Goal: Information Seeking & Learning: Find contact information

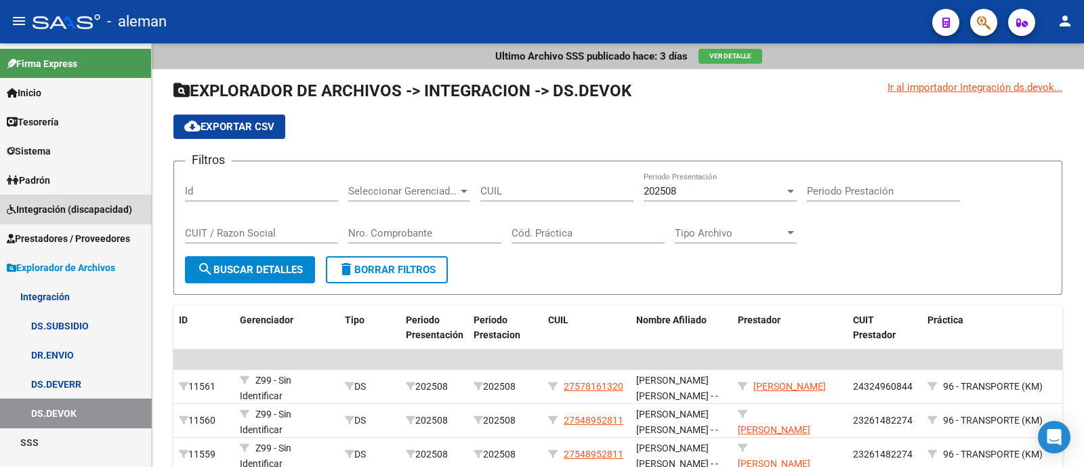
click at [54, 212] on span "Integración (discapacidad)" at bounding box center [69, 209] width 125 height 15
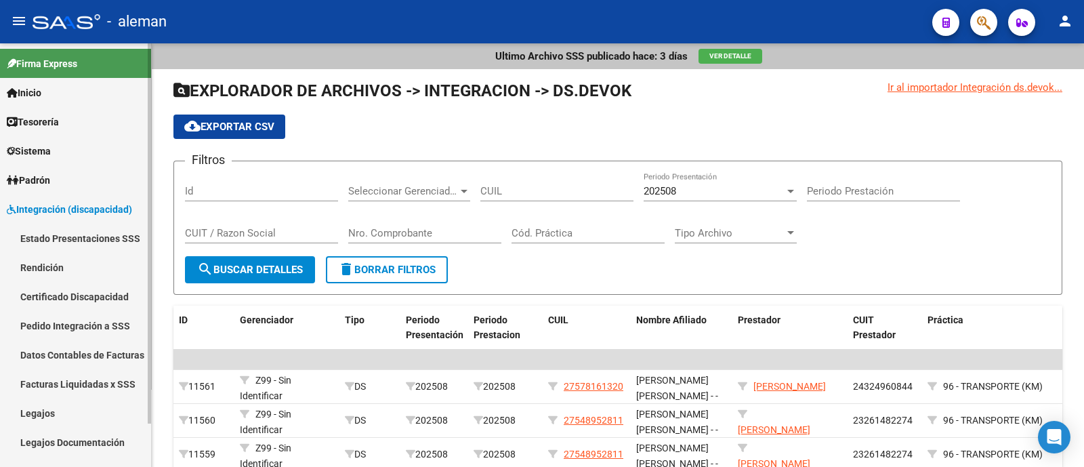
click at [85, 272] on link "Rendición" at bounding box center [75, 267] width 151 height 29
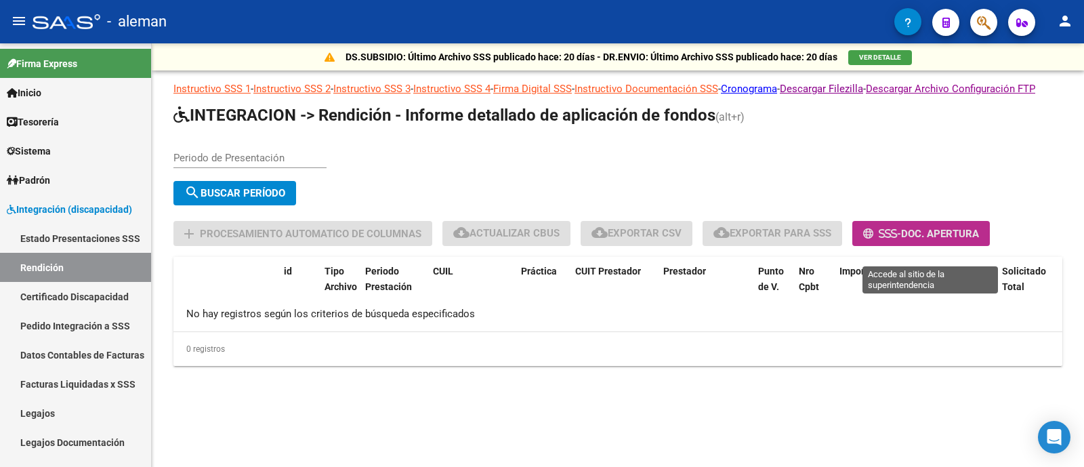
click at [901, 240] on span "-" at bounding box center [882, 234] width 38 height 12
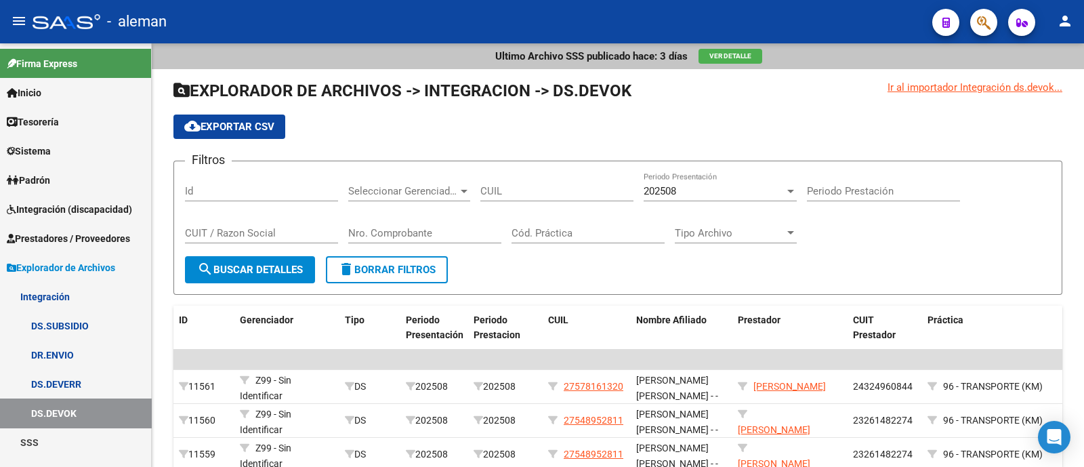
click at [74, 213] on span "Integración (discapacidad)" at bounding box center [69, 209] width 125 height 15
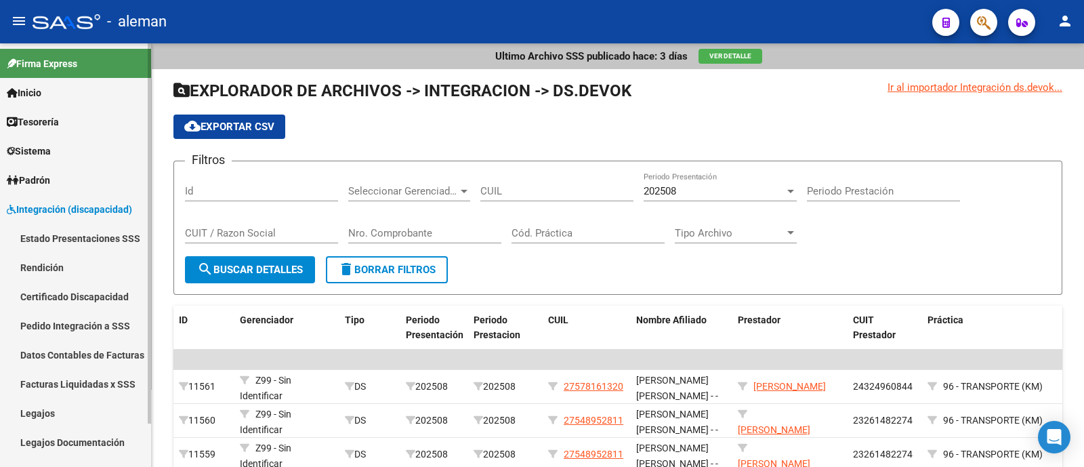
click at [77, 244] on link "Estado Presentaciones SSS" at bounding box center [75, 238] width 151 height 29
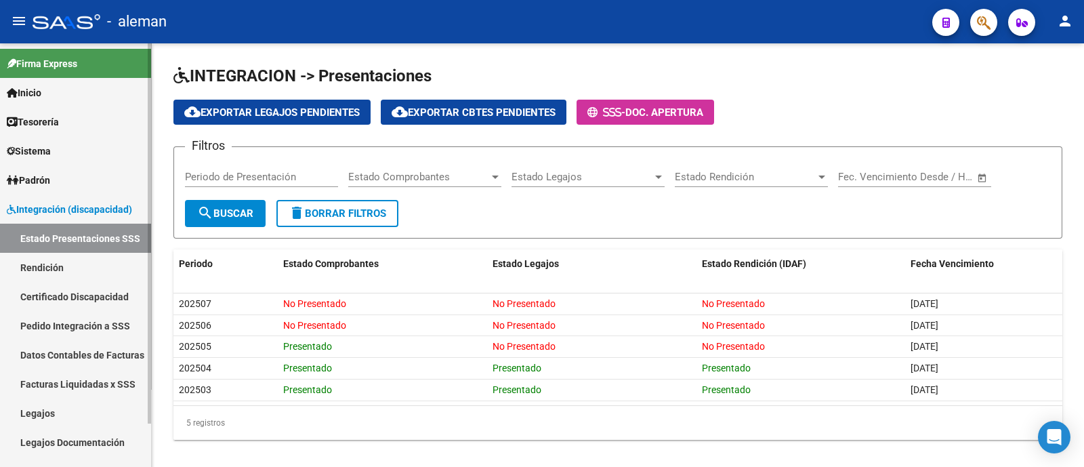
click at [56, 205] on span "Integración (discapacidad)" at bounding box center [69, 209] width 125 height 15
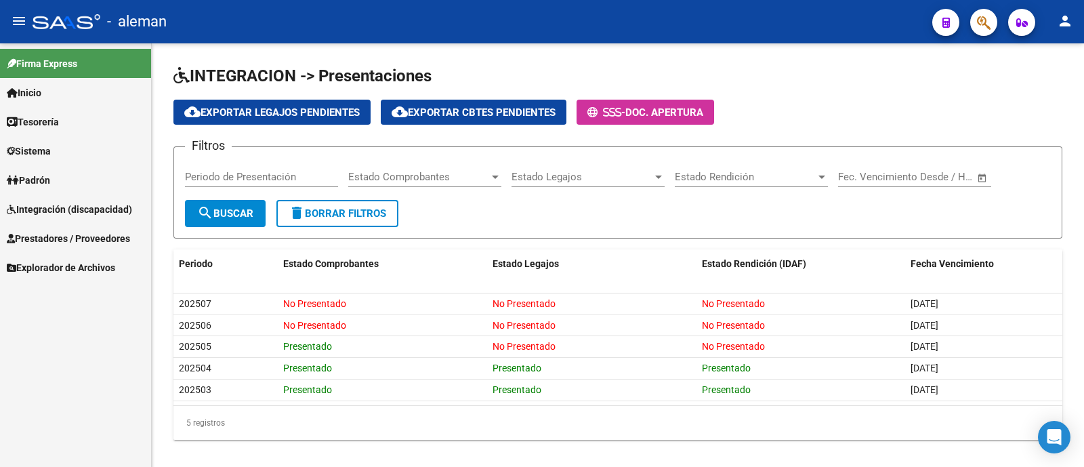
click at [56, 215] on span "Integración (discapacidad)" at bounding box center [69, 209] width 125 height 15
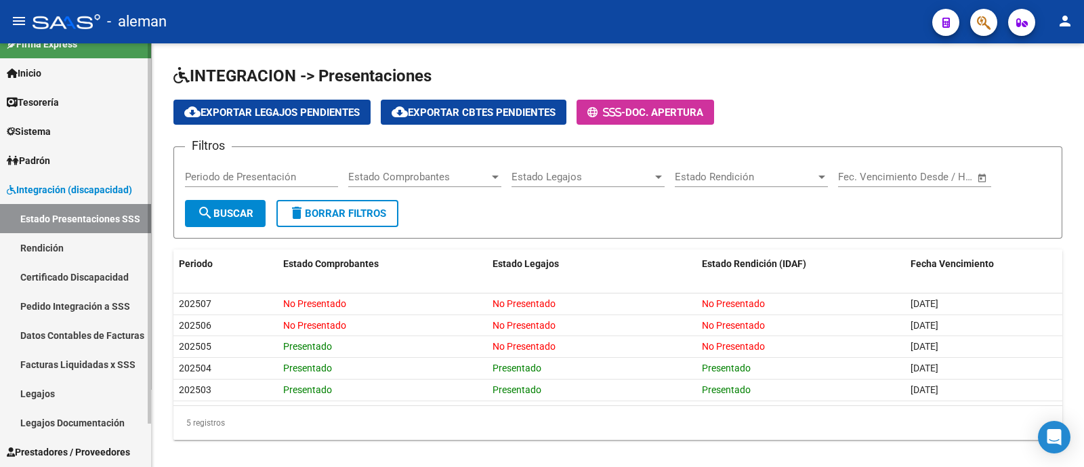
scroll to position [47, 0]
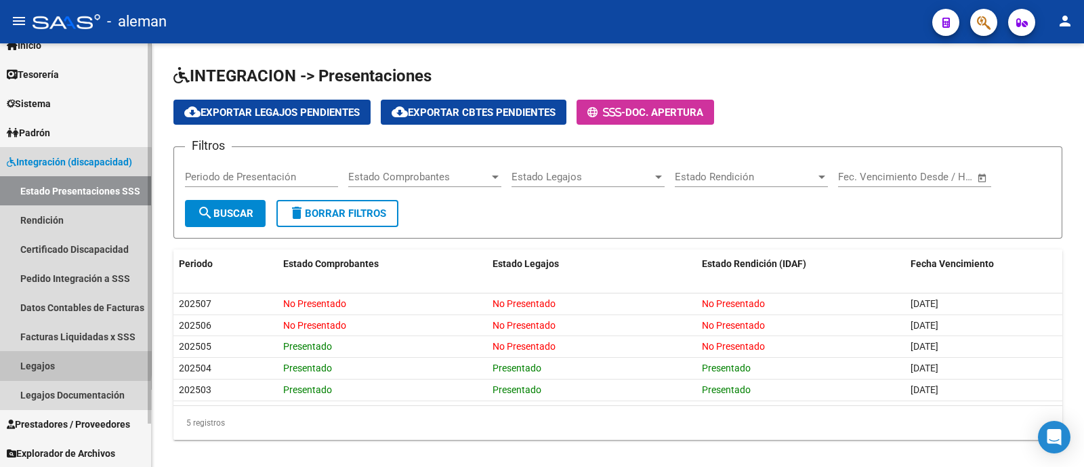
click at [44, 362] on link "Legajos" at bounding box center [75, 365] width 151 height 29
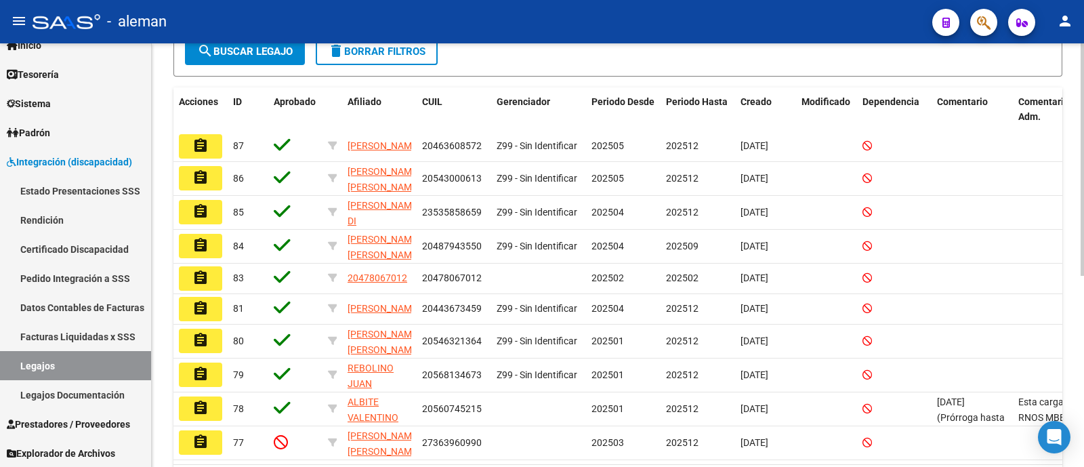
scroll to position [254, 0]
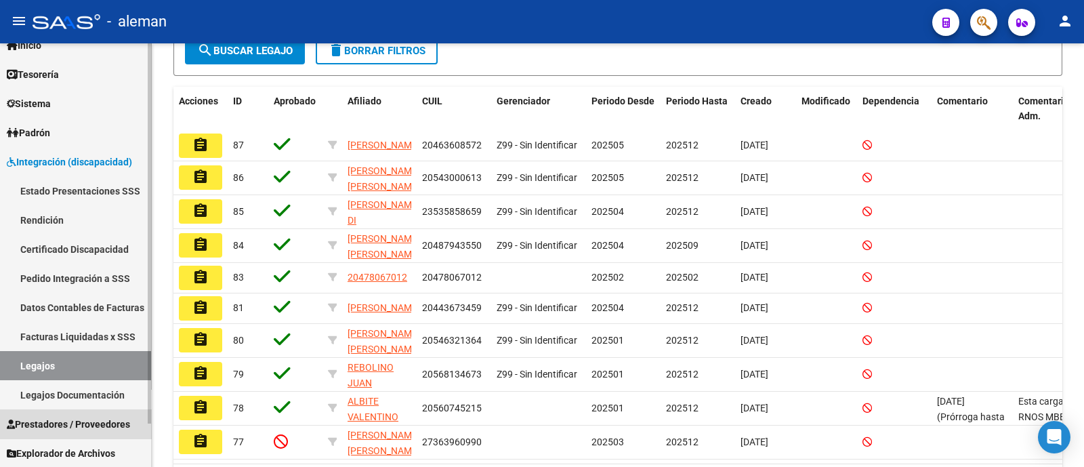
click at [78, 428] on span "Prestadores / Proveedores" at bounding box center [68, 424] width 123 height 15
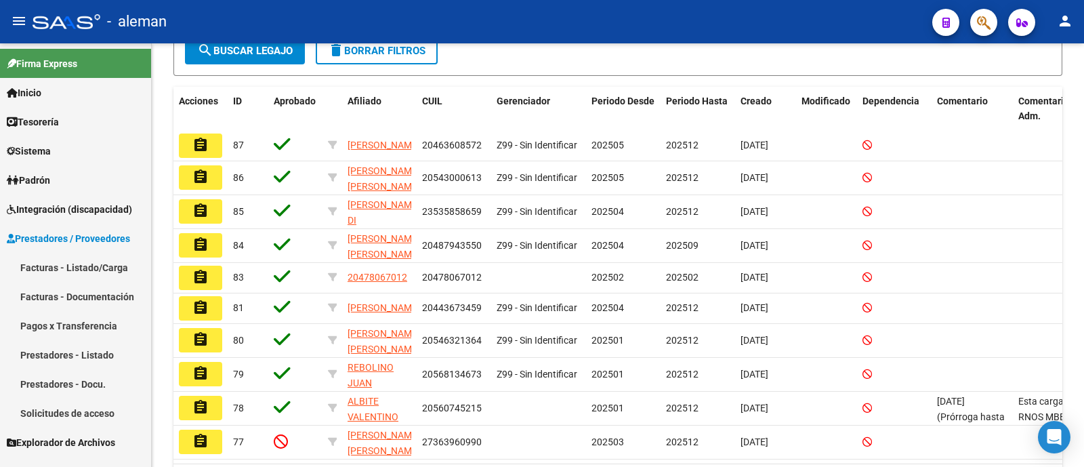
scroll to position [0, 0]
click at [91, 360] on link "Prestadores - Listado" at bounding box center [75, 354] width 151 height 29
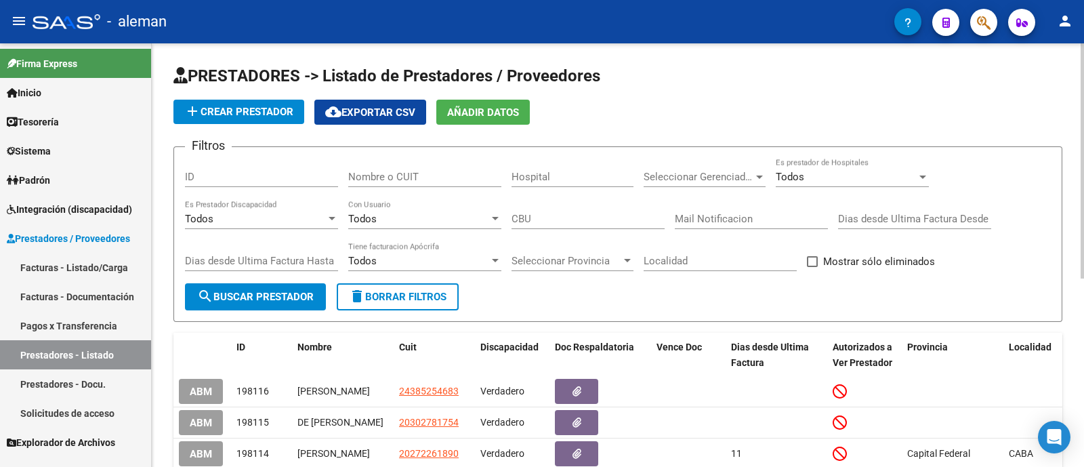
click at [393, 177] on input "Nombre o CUIT" at bounding box center [424, 177] width 153 height 12
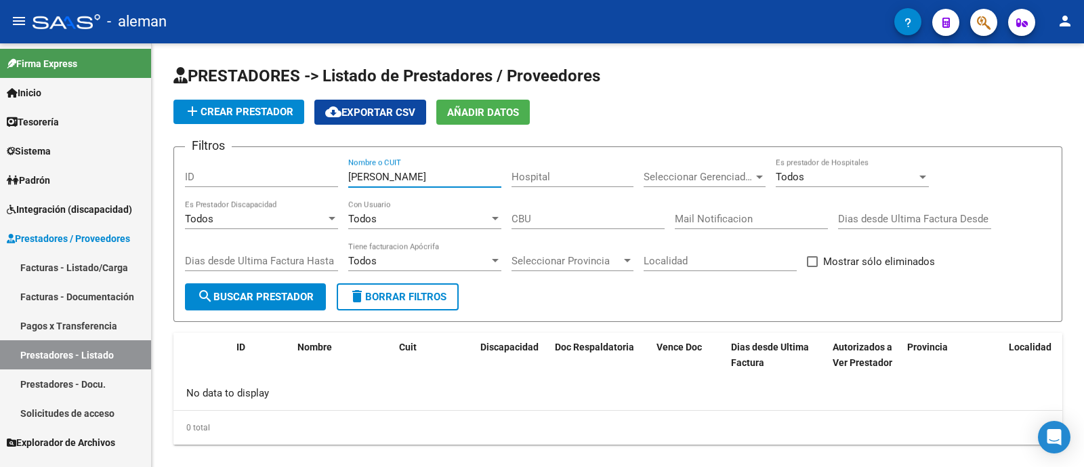
type input "dutra"
click at [74, 177] on link "Padrón" at bounding box center [75, 179] width 151 height 29
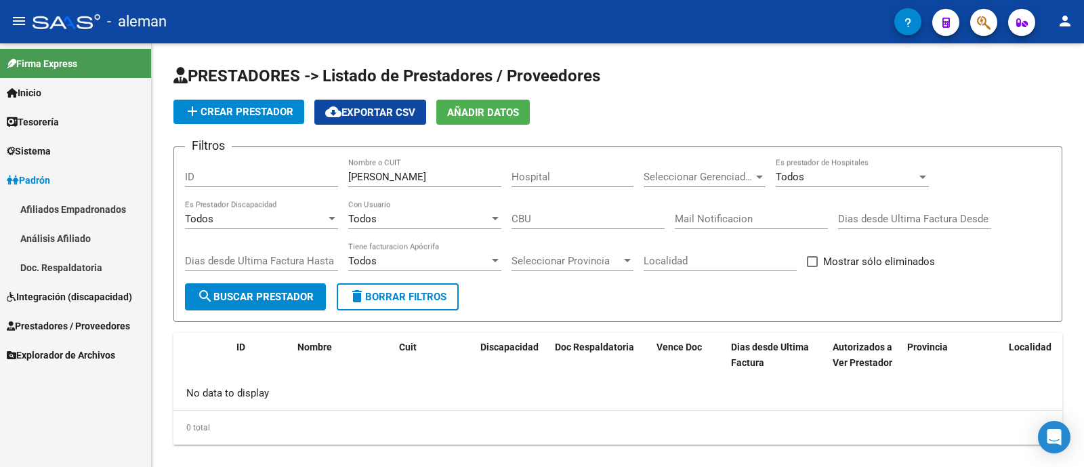
click at [75, 303] on link "Integración (discapacidad)" at bounding box center [75, 296] width 151 height 29
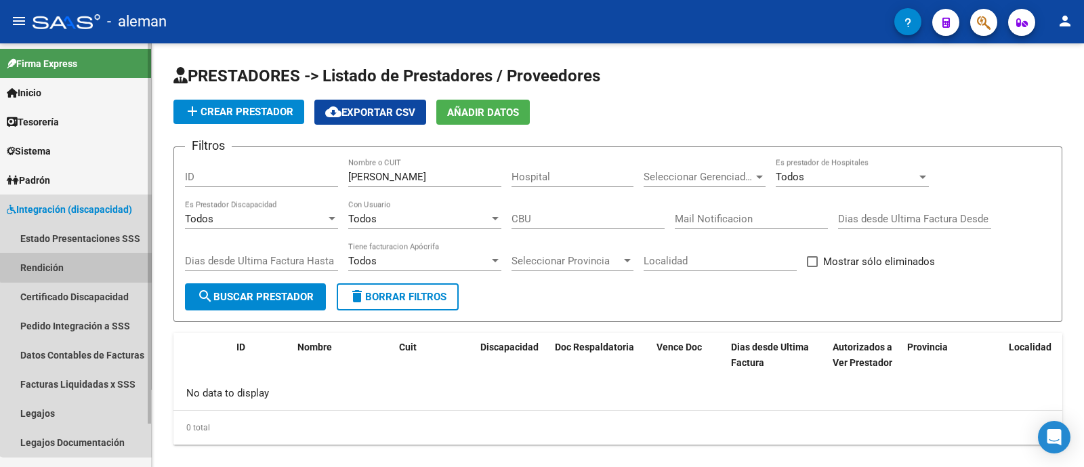
click at [77, 258] on link "Rendición" at bounding box center [75, 267] width 151 height 29
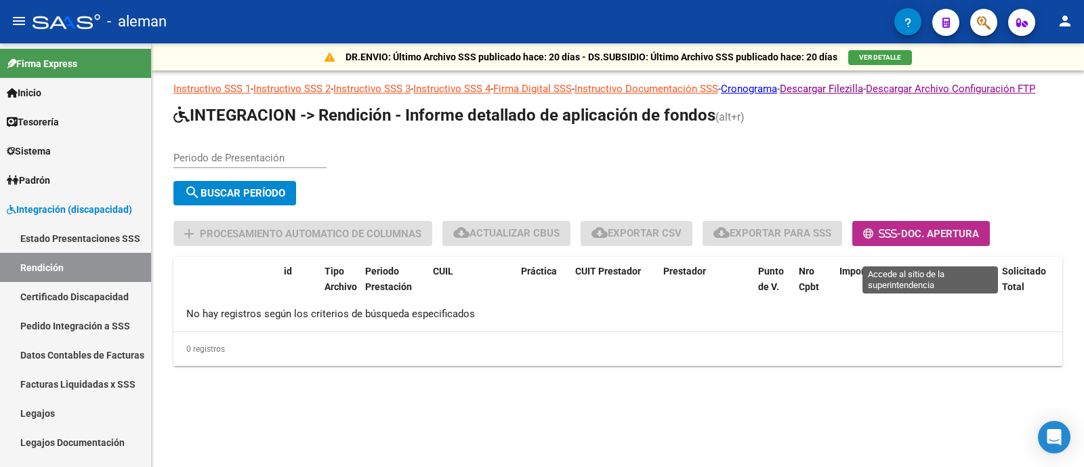
click at [901, 240] on span "-" at bounding box center [882, 234] width 38 height 12
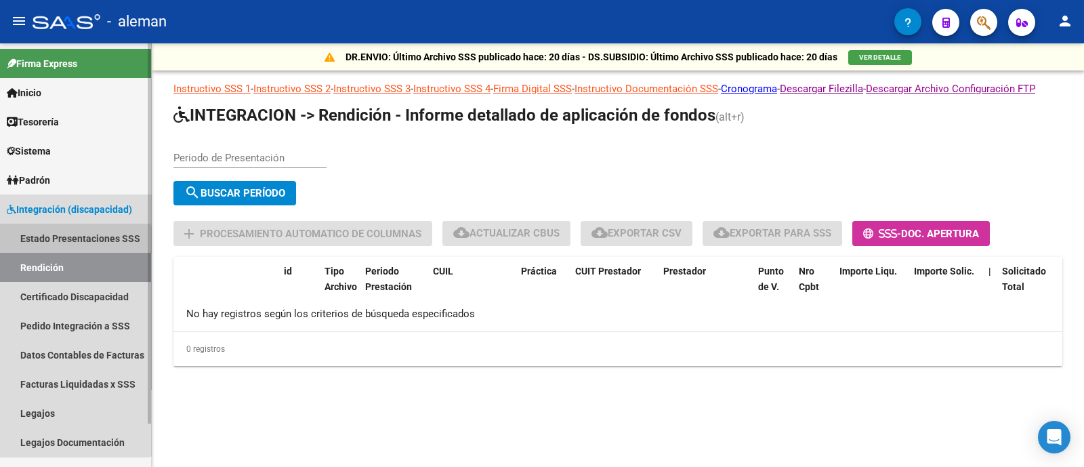
click at [63, 249] on link "Estado Presentaciones SSS" at bounding box center [75, 238] width 151 height 29
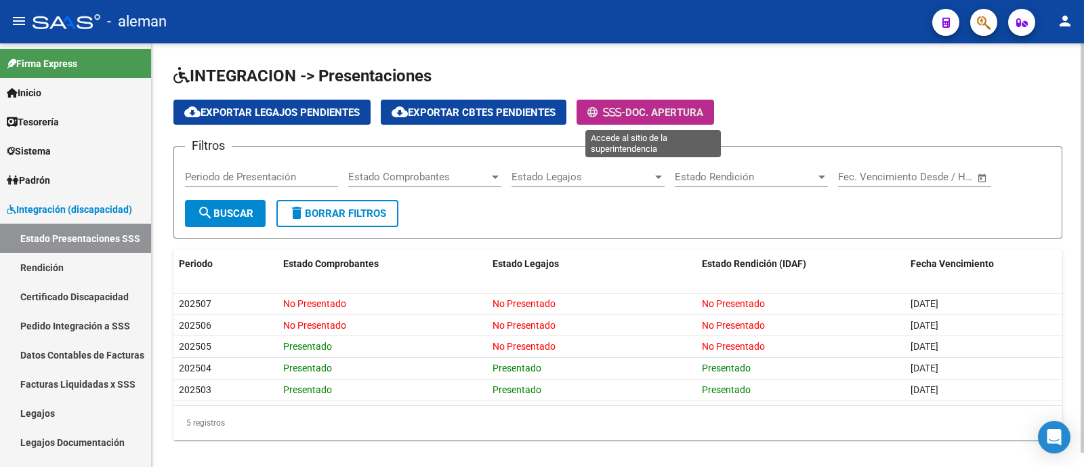
click at [662, 118] on span "Doc. Apertura" at bounding box center [664, 112] width 78 height 12
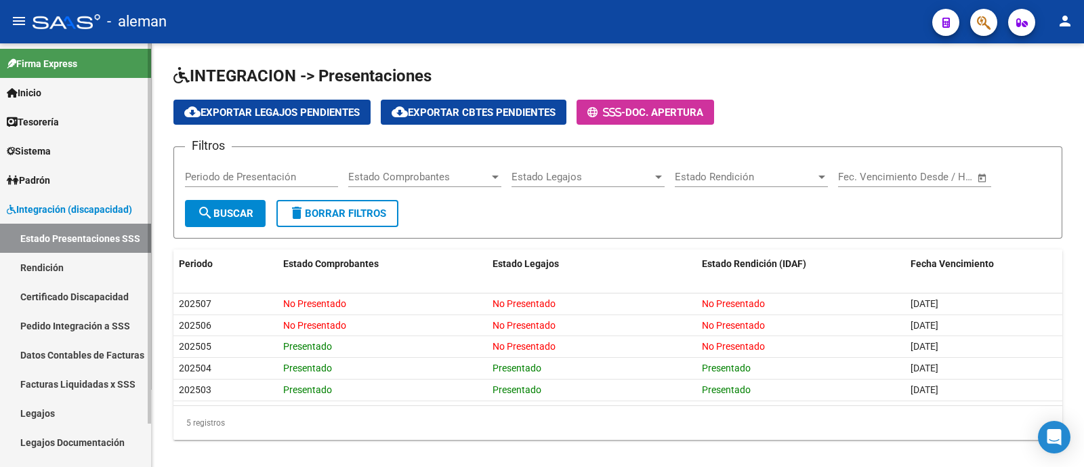
click at [56, 402] on link "Legajos" at bounding box center [75, 412] width 151 height 29
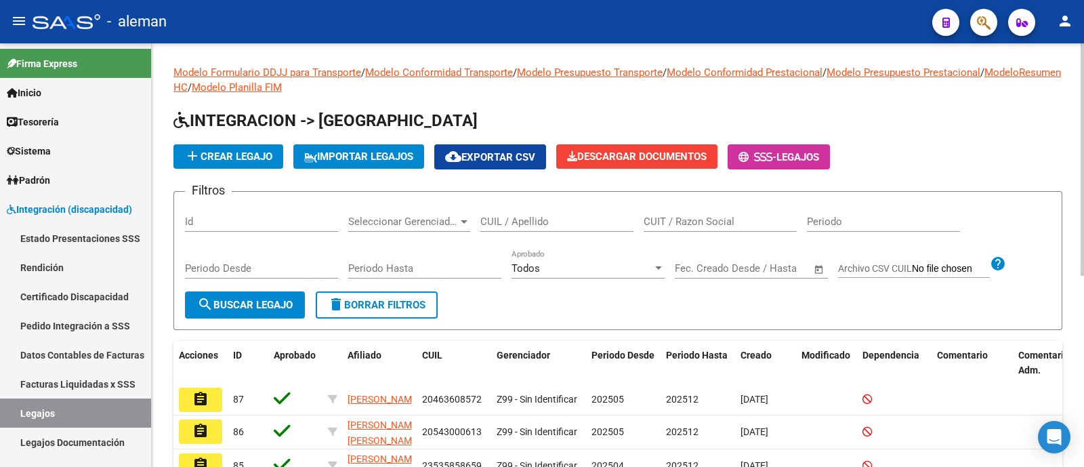
click at [522, 212] on div "CUIL / Apellido" at bounding box center [556, 217] width 153 height 29
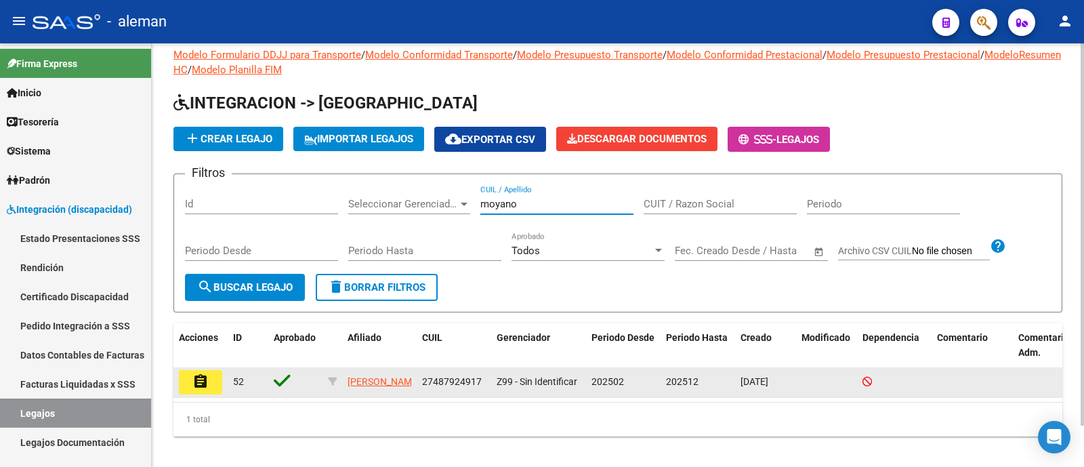
scroll to position [46, 0]
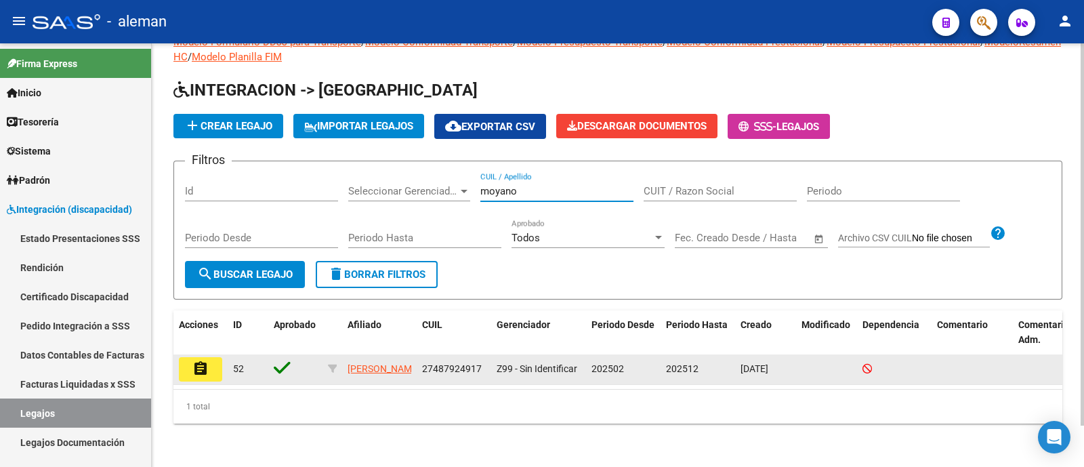
type input "moyano"
click at [198, 360] on mat-icon "assignment" at bounding box center [200, 368] width 16 height 16
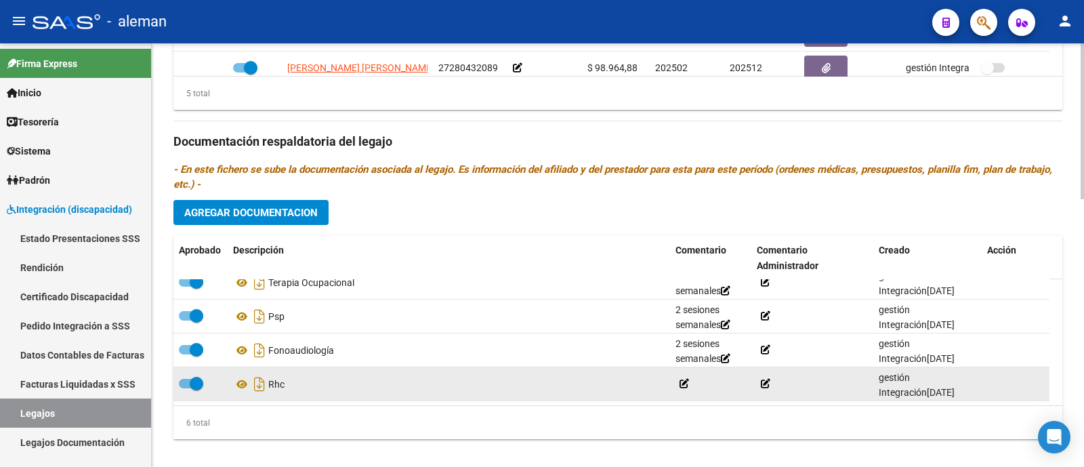
scroll to position [727, 0]
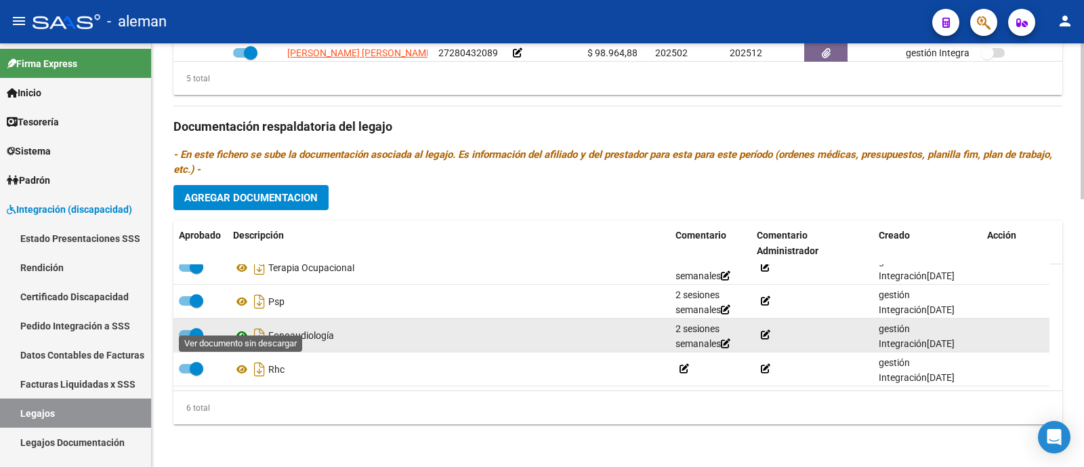
click at [244, 327] on icon at bounding box center [242, 335] width 18 height 16
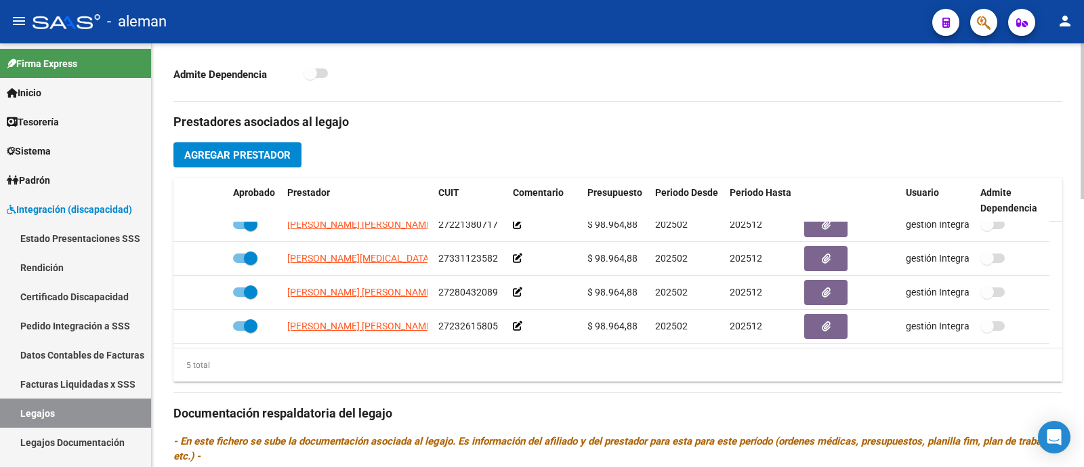
scroll to position [473, 0]
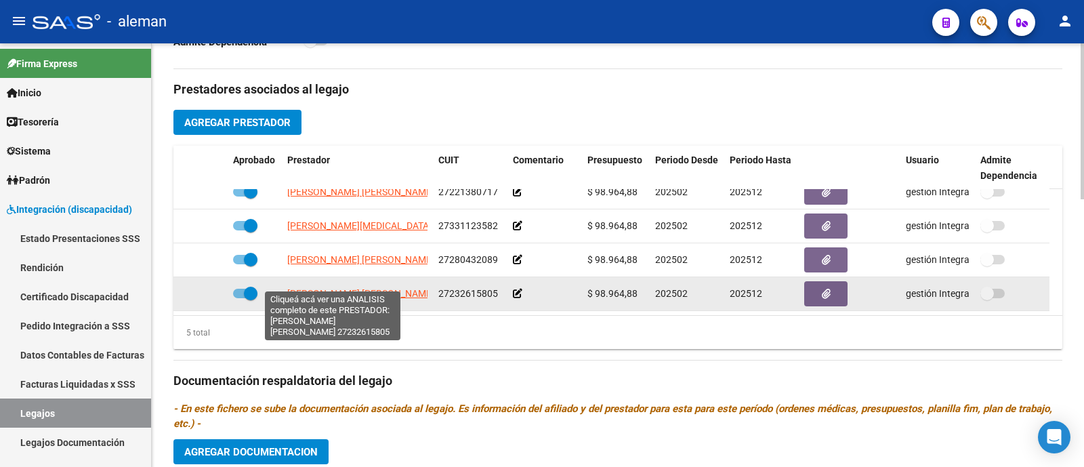
click at [365, 288] on span "VARINO MARIA JOSE" at bounding box center [360, 293] width 147 height 11
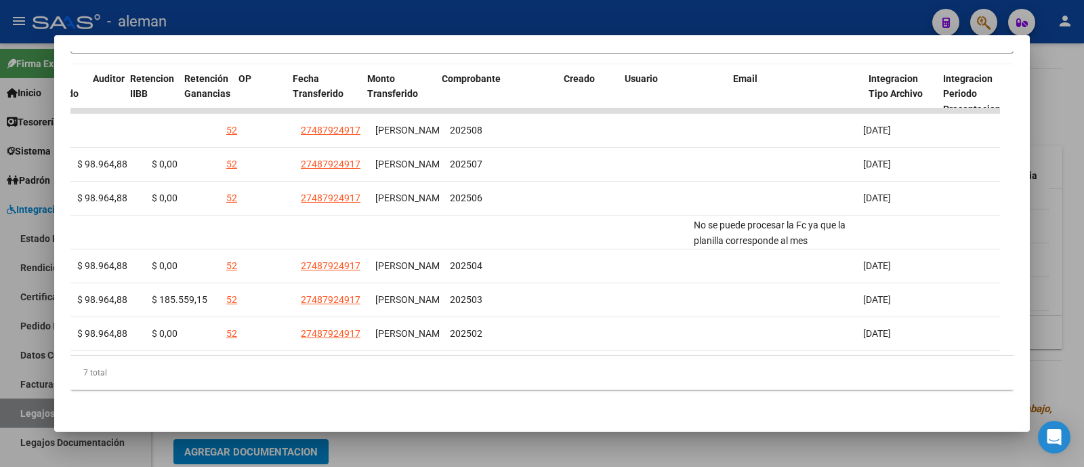
scroll to position [0, 0]
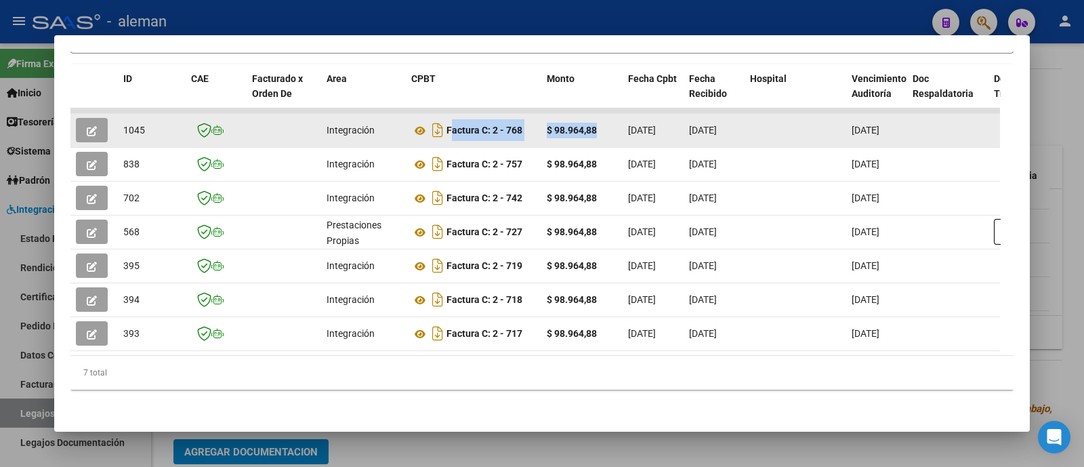
drag, startPoint x: 447, startPoint y: 121, endPoint x: 603, endPoint y: 123, distance: 155.8
copy div "Factura C: 2 - 768 $ 98.964,88"
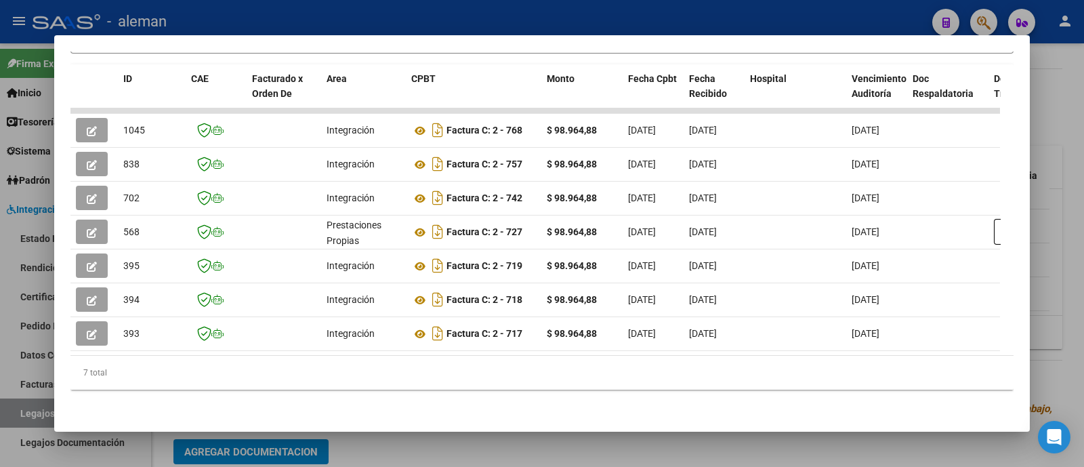
click at [1048, 164] on div at bounding box center [542, 233] width 1084 height 467
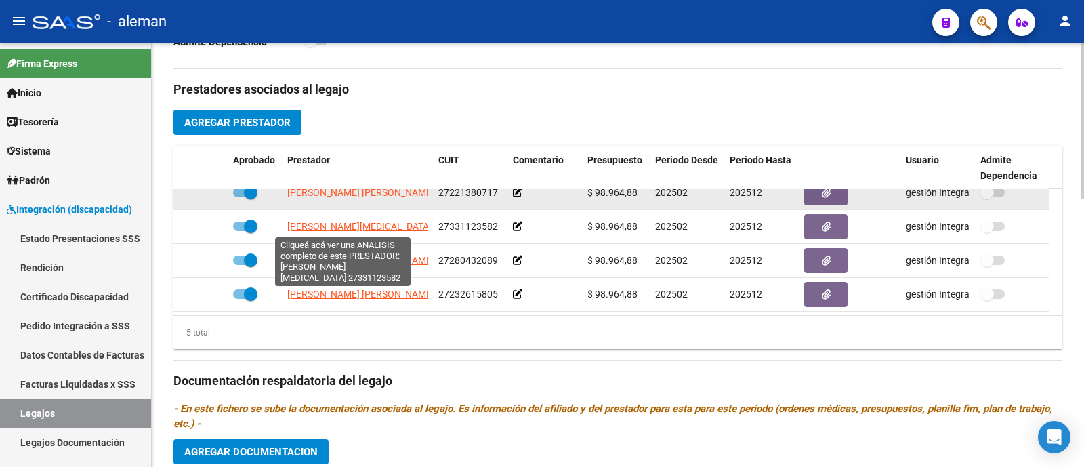
scroll to position [60, 0]
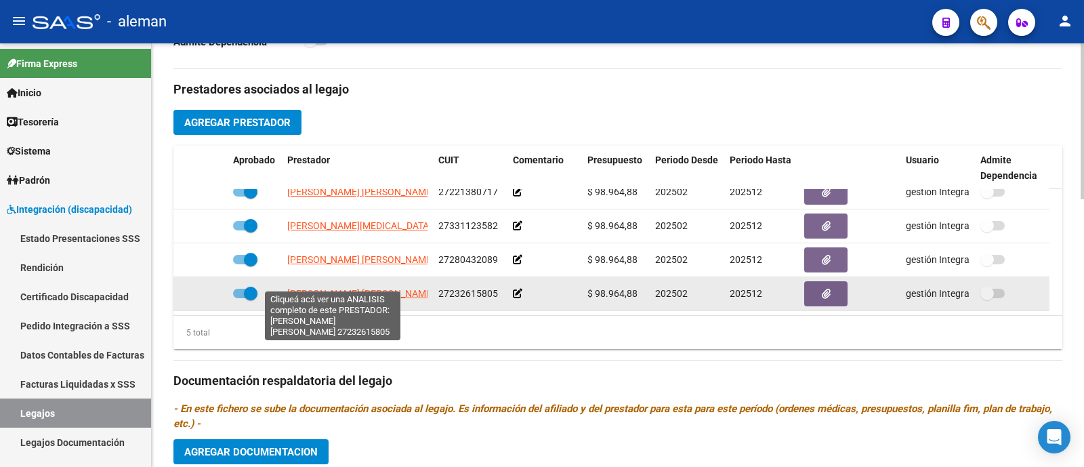
click at [351, 288] on span "VARINO MARIA JOSE" at bounding box center [360, 293] width 147 height 11
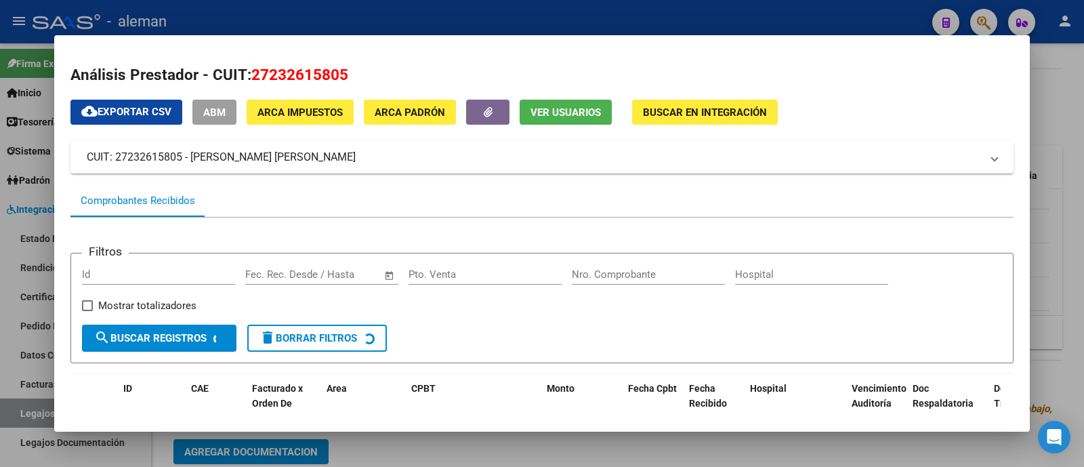
drag, startPoint x: 313, startPoint y: 155, endPoint x: 66, endPoint y: 150, distance: 246.6
click at [66, 150] on mat-dialog-content "Análisis Prestador - CUIT: 27232615805 cloud_download Exportar CSV ABM ARCA Imp…" at bounding box center [541, 233] width 975 height 364
copy mat-panel-title "CUIT: 27232615805 - VARINO MARIA JOSE"
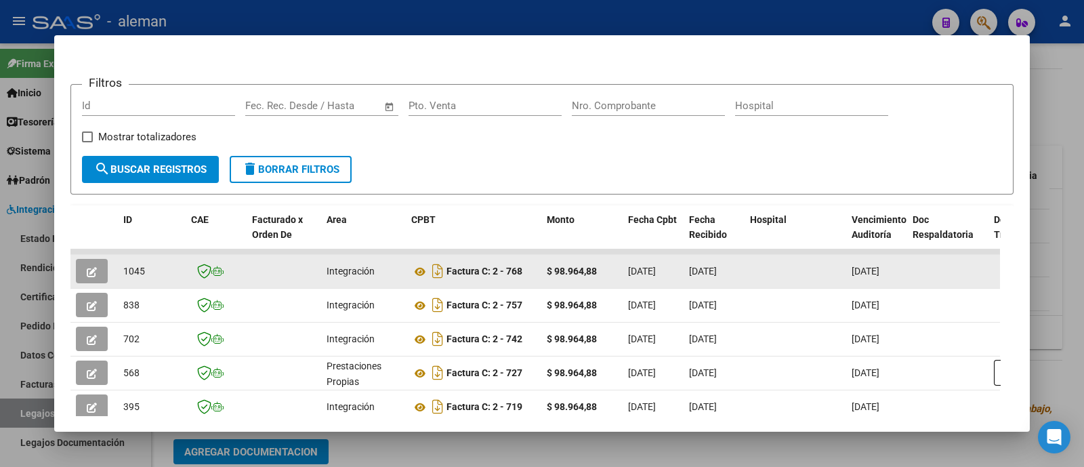
drag, startPoint x: 445, startPoint y: 269, endPoint x: 609, endPoint y: 269, distance: 163.9
copy div "Factura C: 2 - 768 $ 98.964,88"
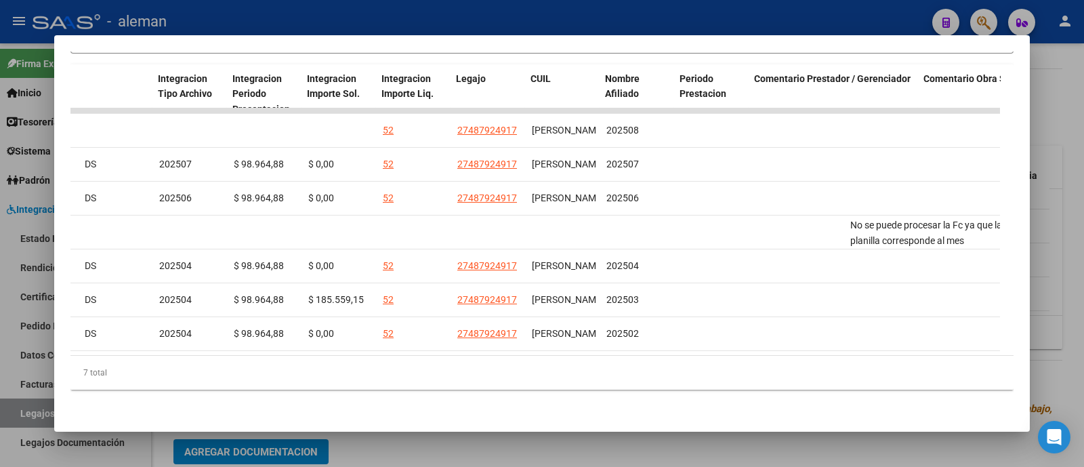
scroll to position [0, 1997]
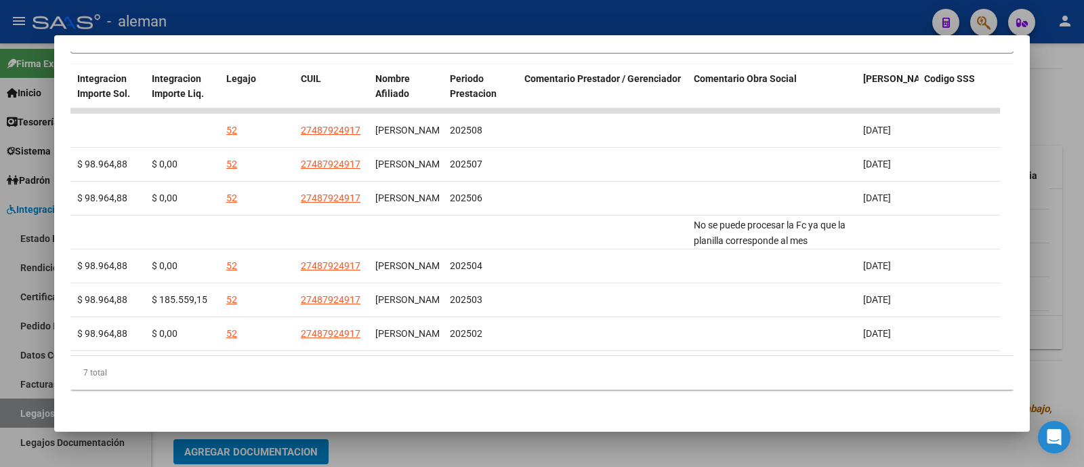
click at [1065, 121] on div at bounding box center [542, 233] width 1084 height 467
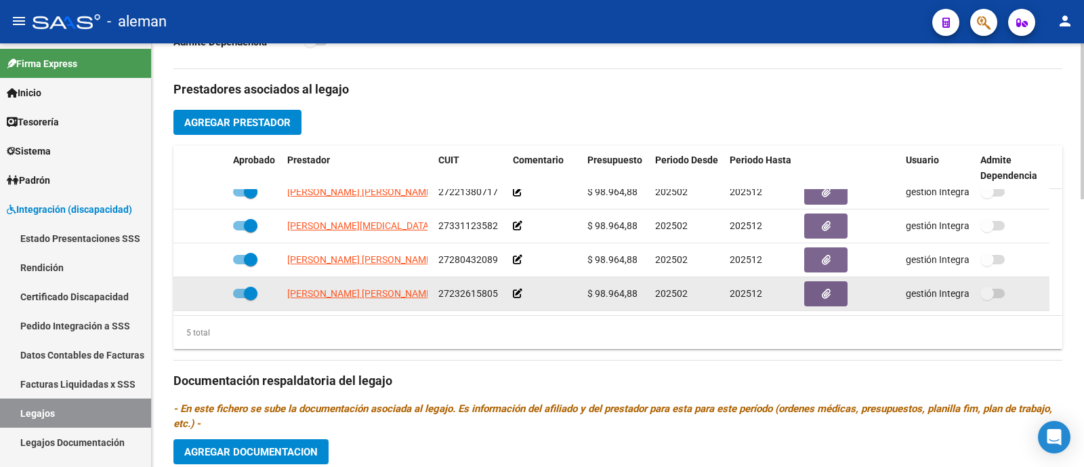
click at [346, 277] on datatable-body-cell "VARINO MARIA JOSE" at bounding box center [357, 293] width 151 height 33
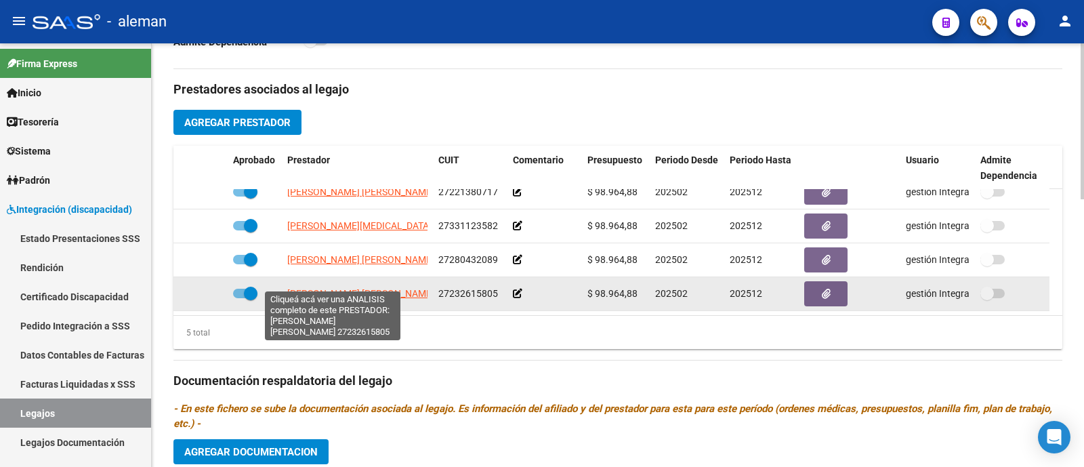
click at [346, 288] on span "VARINO MARIA JOSE" at bounding box center [360, 293] width 147 height 11
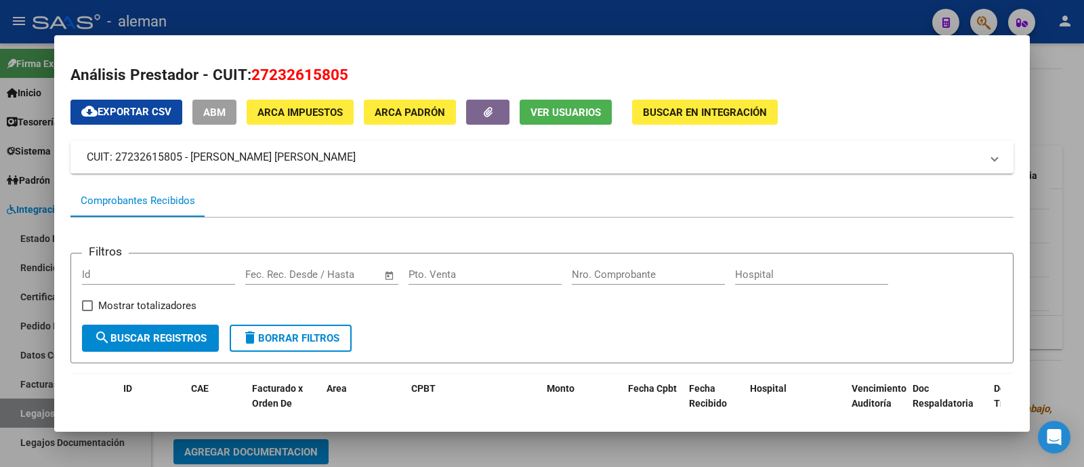
scroll to position [169, 0]
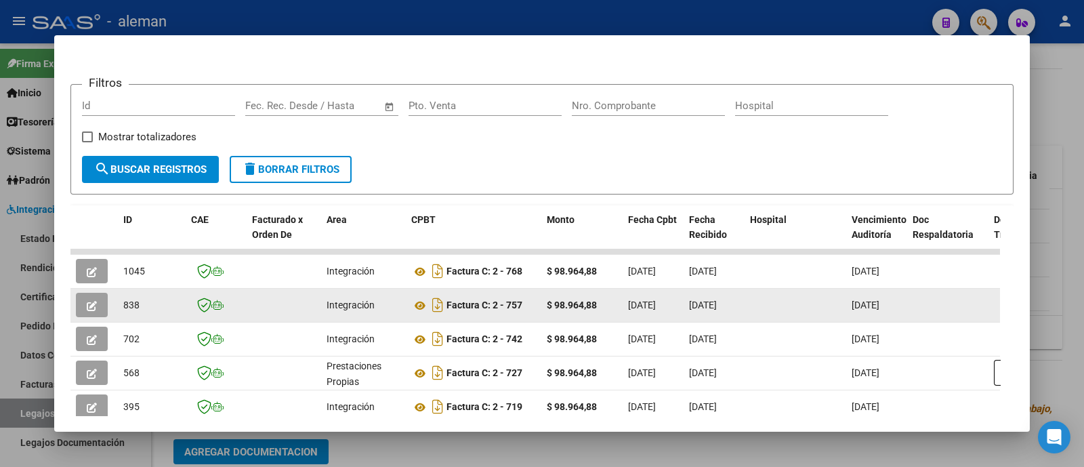
drag, startPoint x: 451, startPoint y: 301, endPoint x: 613, endPoint y: 302, distance: 161.9
click at [448, 303] on strong "Factura C: 2 - 757" at bounding box center [484, 305] width 76 height 11
drag, startPoint x: 446, startPoint y: 304, endPoint x: 620, endPoint y: 303, distance: 173.4
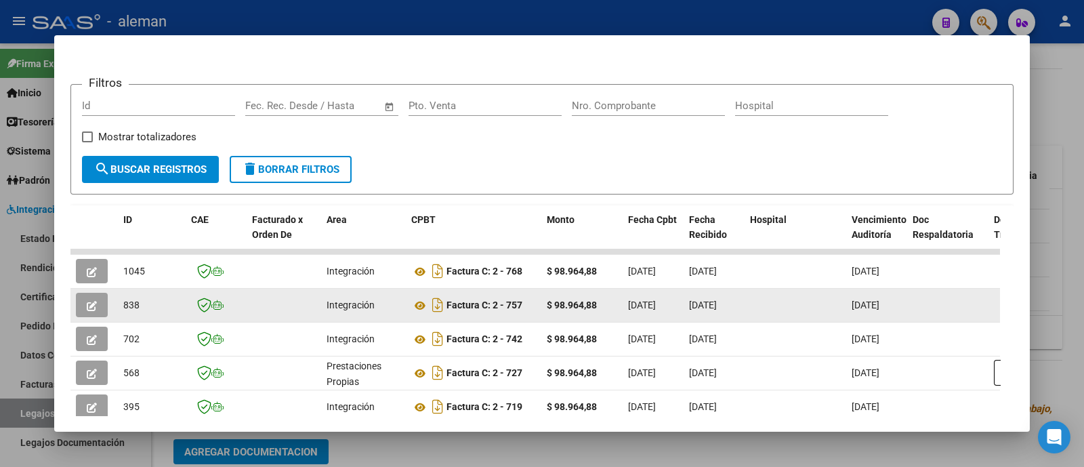
copy div "Factura C: 2 - 757 $ 98.964,88"
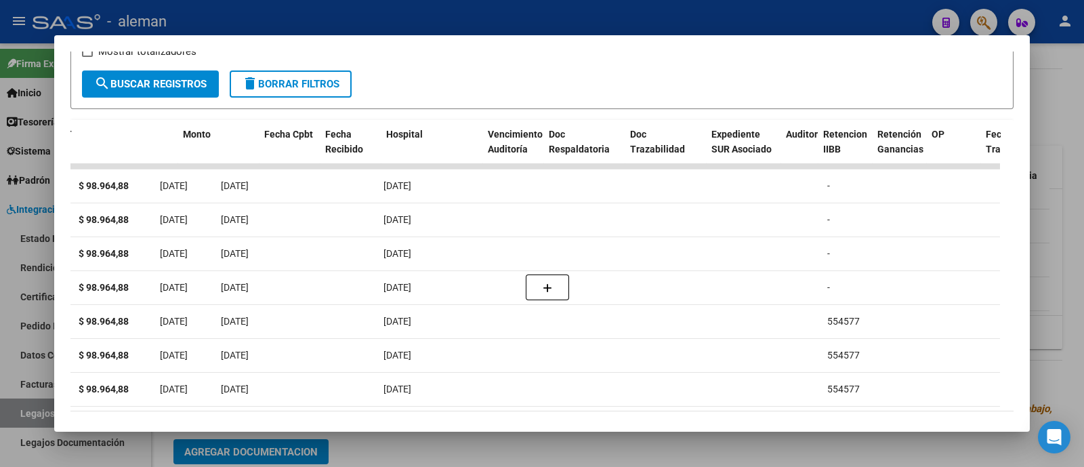
scroll to position [0, 0]
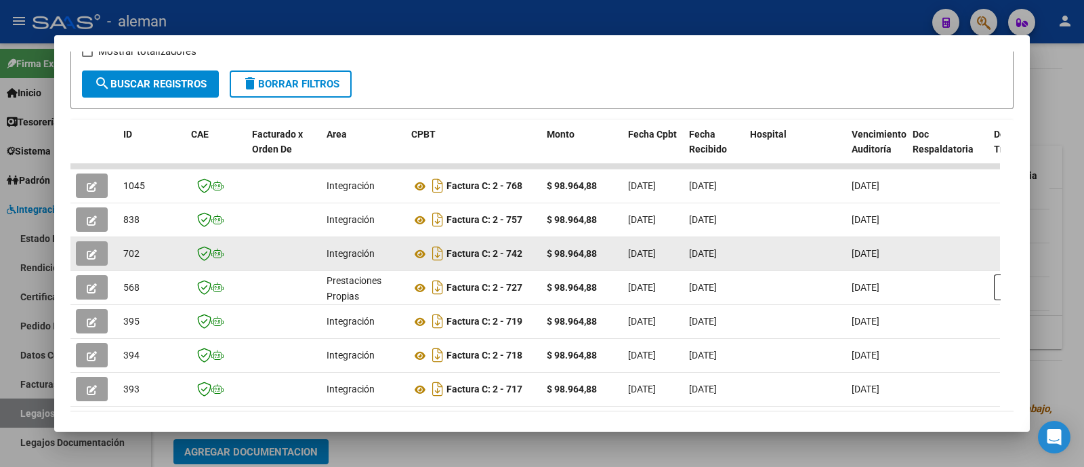
drag, startPoint x: 448, startPoint y: 252, endPoint x: 612, endPoint y: 255, distance: 163.9
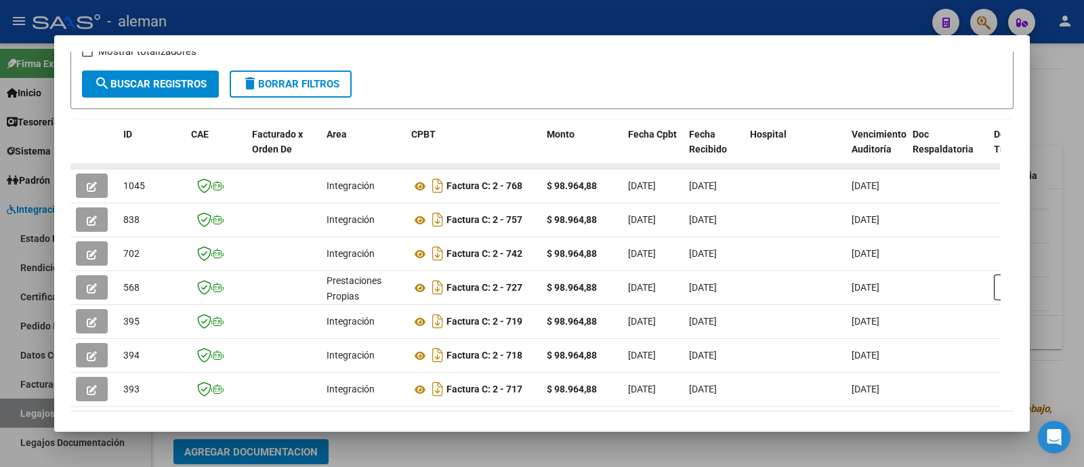
copy div "Factura C: 2 - 742 $ 98.964,88"
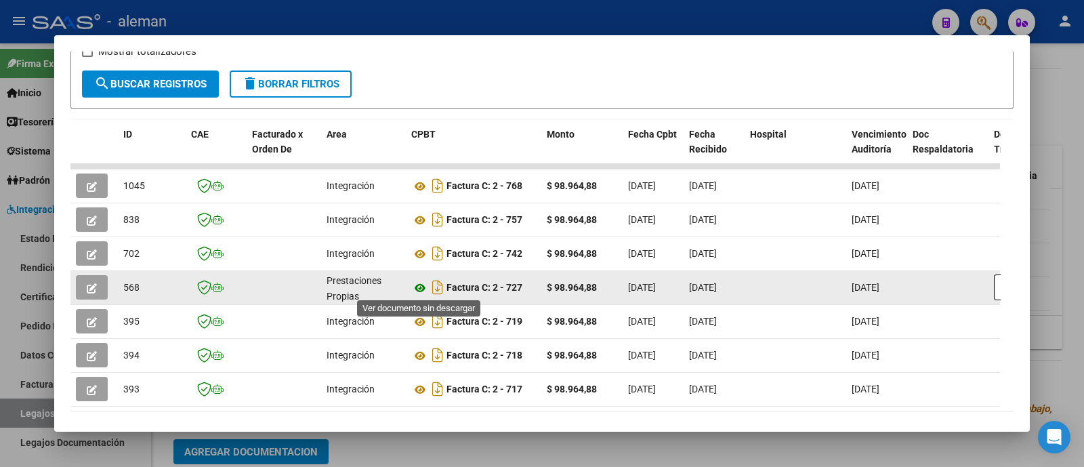
click at [420, 286] on icon at bounding box center [420, 288] width 18 height 16
click at [539, 271] on datatable-body-cell "Factura C: 2 - 727" at bounding box center [473, 287] width 135 height 33
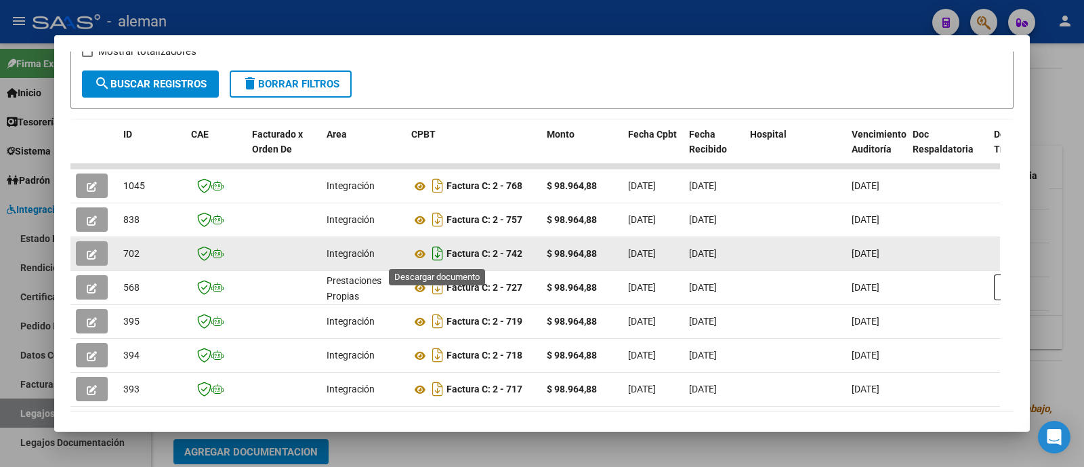
drag, startPoint x: 532, startPoint y: 254, endPoint x: 430, endPoint y: 254, distance: 101.6
click at [430, 254] on div "Factura C: 2 - 742" at bounding box center [473, 254] width 125 height 22
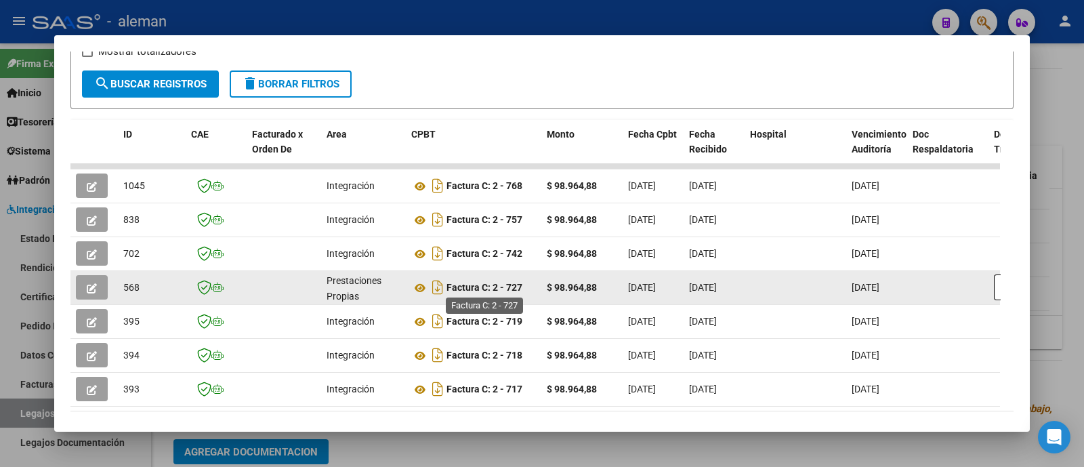
click at [465, 276] on div "Factura C: 2 - 727" at bounding box center [473, 287] width 125 height 22
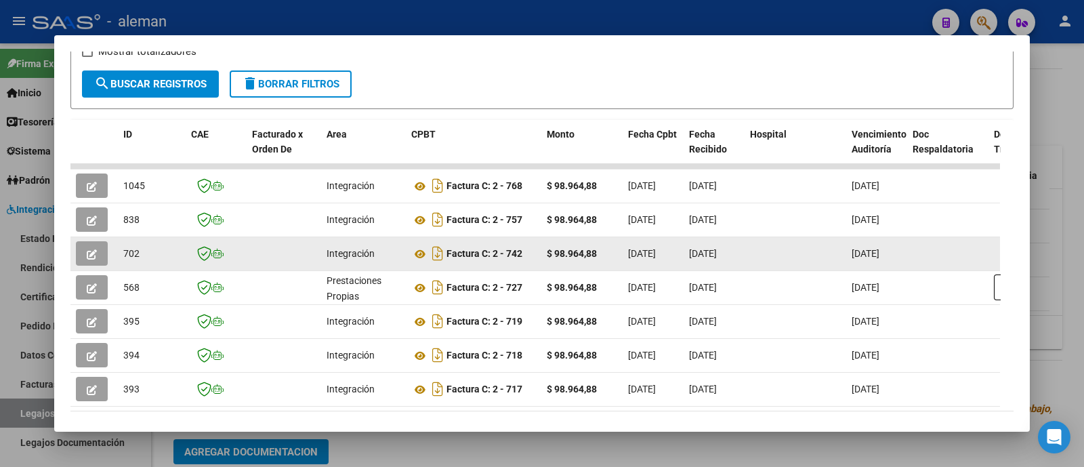
drag, startPoint x: 449, startPoint y: 255, endPoint x: 606, endPoint y: 255, distance: 156.5
copy div "Factura C: 2 - 742 $ 98.964,88"
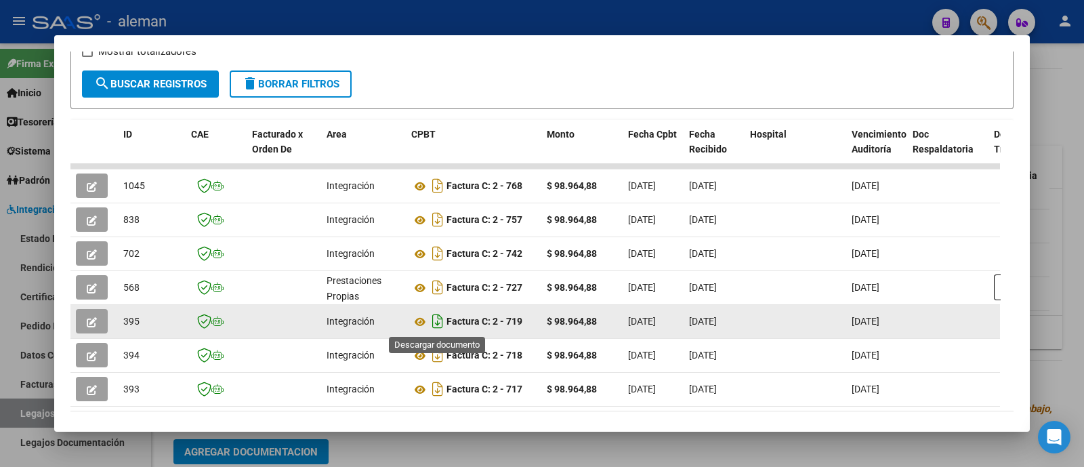
drag, startPoint x: 531, startPoint y: 323, endPoint x: 435, endPoint y: 326, distance: 96.2
click at [435, 326] on div "Factura C: 2 - 719" at bounding box center [473, 321] width 125 height 22
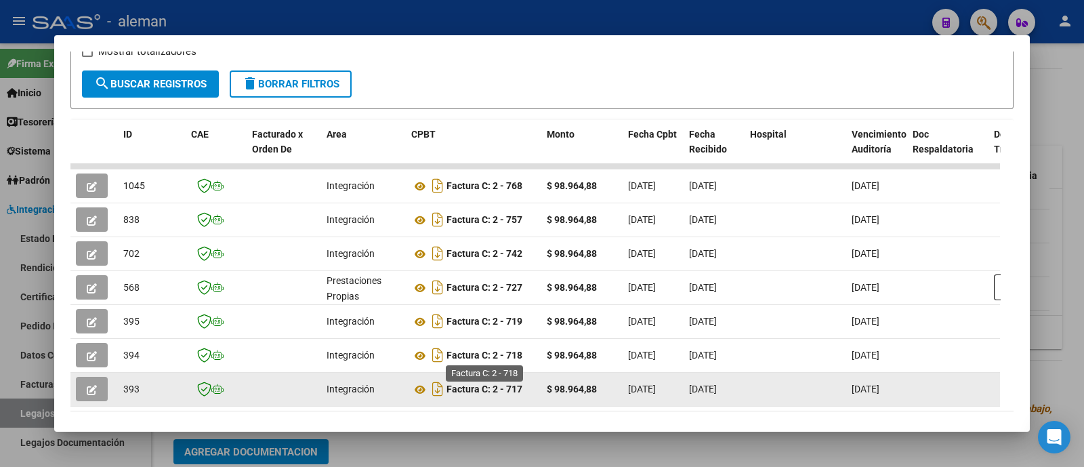
copy div "Factura C: 2 - 719"
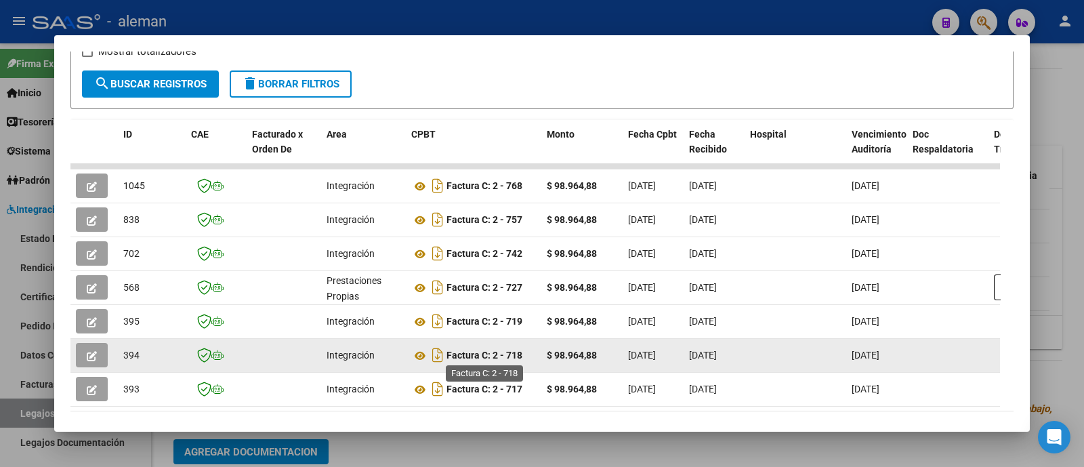
drag, startPoint x: 530, startPoint y: 350, endPoint x: 447, endPoint y: 352, distance: 82.7
click at [447, 352] on div "Factura C: 2 - 718" at bounding box center [473, 355] width 125 height 22
copy strong "Factura C: 2 - 718"
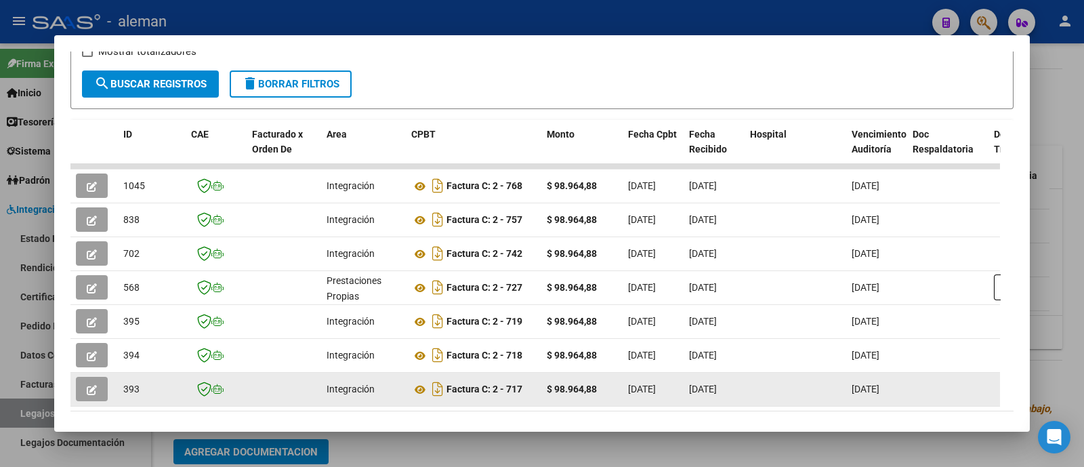
drag, startPoint x: 528, startPoint y: 394, endPoint x: 447, endPoint y: 394, distance: 81.3
click at [447, 394] on div "Factura C: 2 - 717" at bounding box center [473, 389] width 125 height 22
copy strong "Factura C: 2 - 717"
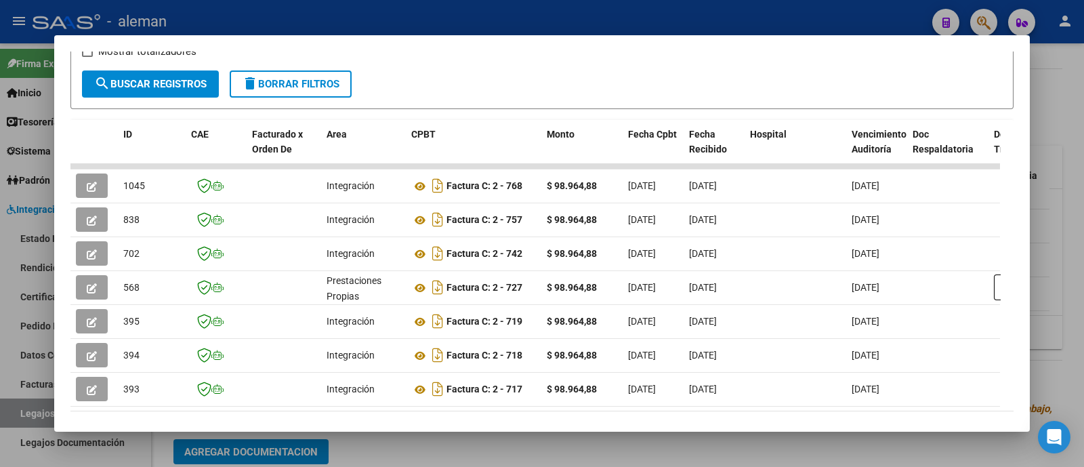
click at [1067, 85] on div at bounding box center [542, 233] width 1084 height 467
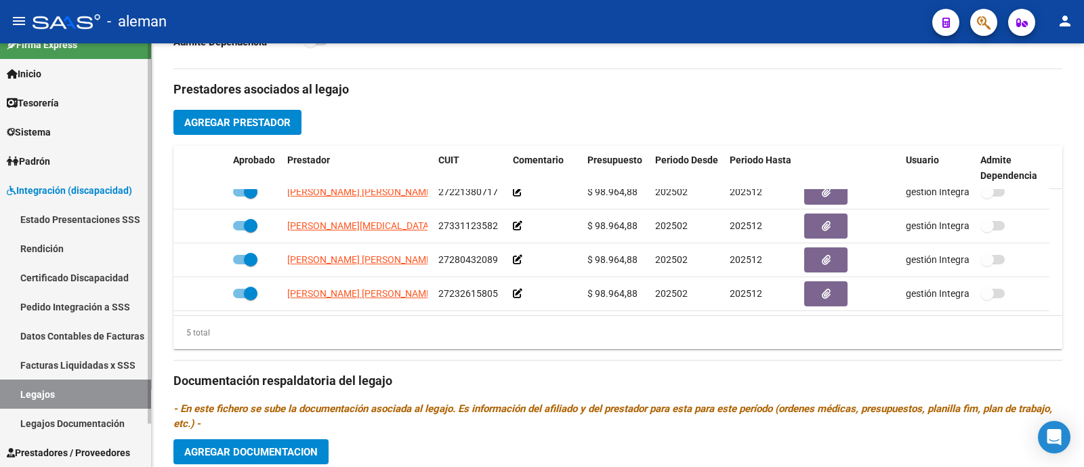
scroll to position [47, 0]
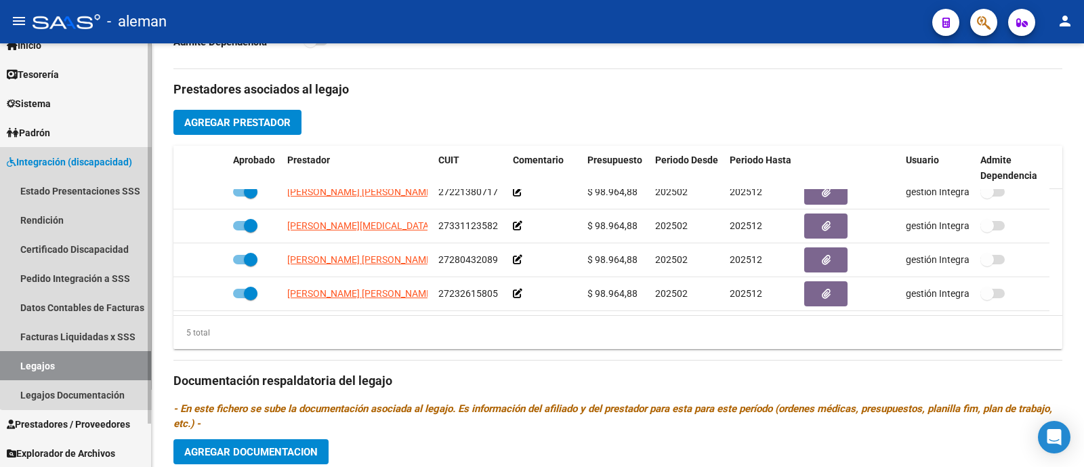
drag, startPoint x: 115, startPoint y: 152, endPoint x: 112, endPoint y: 167, distance: 15.9
click at [115, 151] on link "Integración (discapacidad)" at bounding box center [75, 161] width 151 height 29
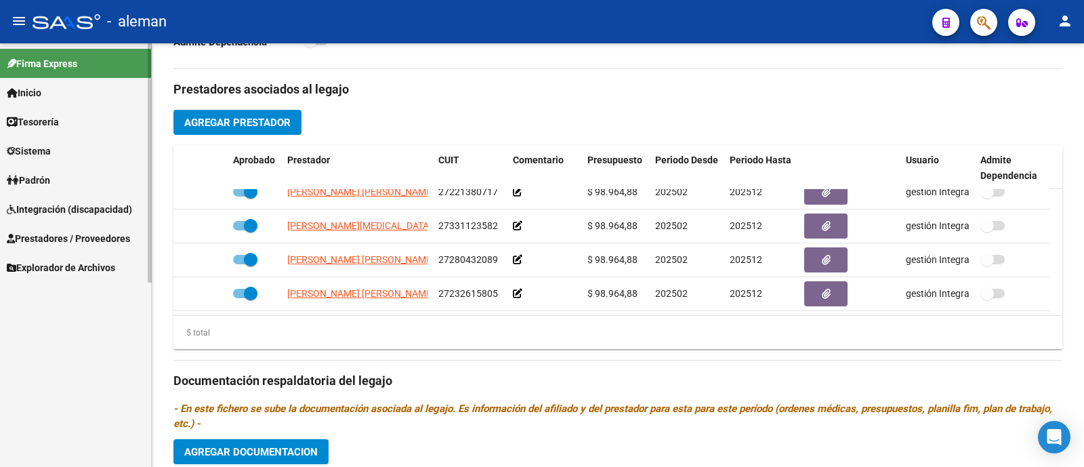
scroll to position [0, 0]
click at [68, 226] on link "Prestadores / Proveedores" at bounding box center [75, 238] width 151 height 29
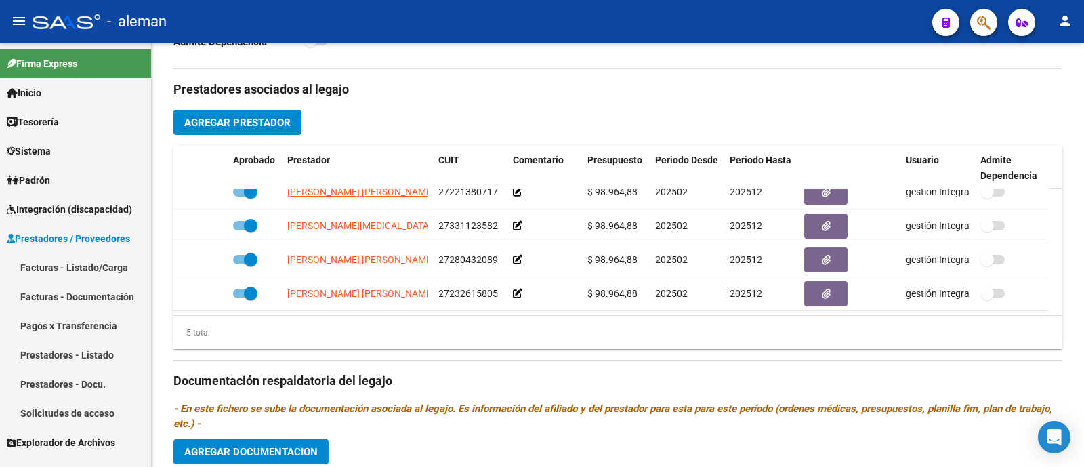
click at [102, 352] on link "Prestadores - Listado" at bounding box center [75, 354] width 151 height 29
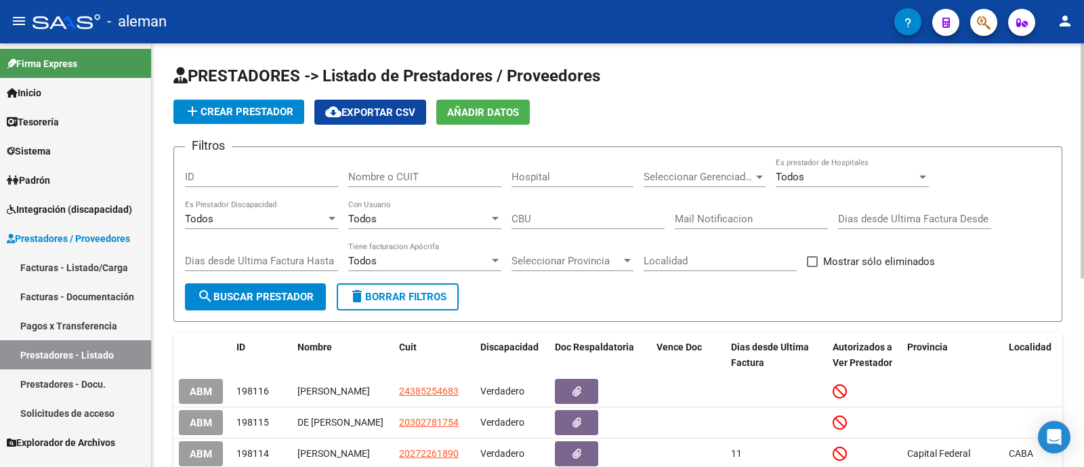
click at [385, 169] on div "Nombre o CUIT" at bounding box center [424, 172] width 153 height 29
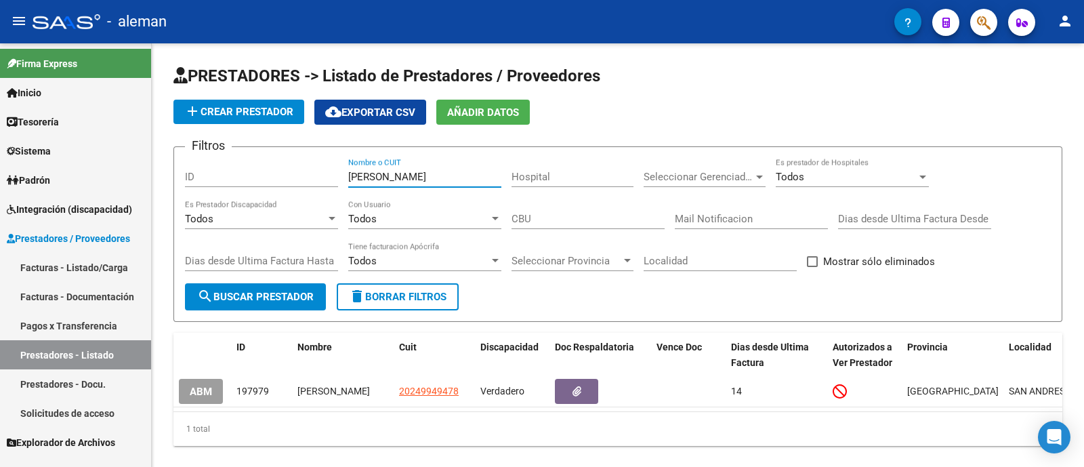
type input "gorin"
click at [89, 207] on span "Integración (discapacidad)" at bounding box center [69, 209] width 125 height 15
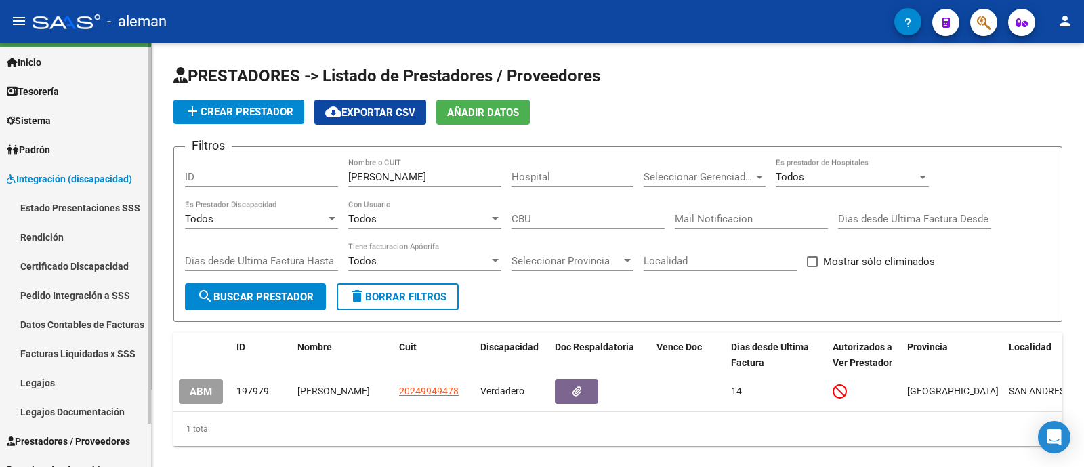
scroll to position [47, 0]
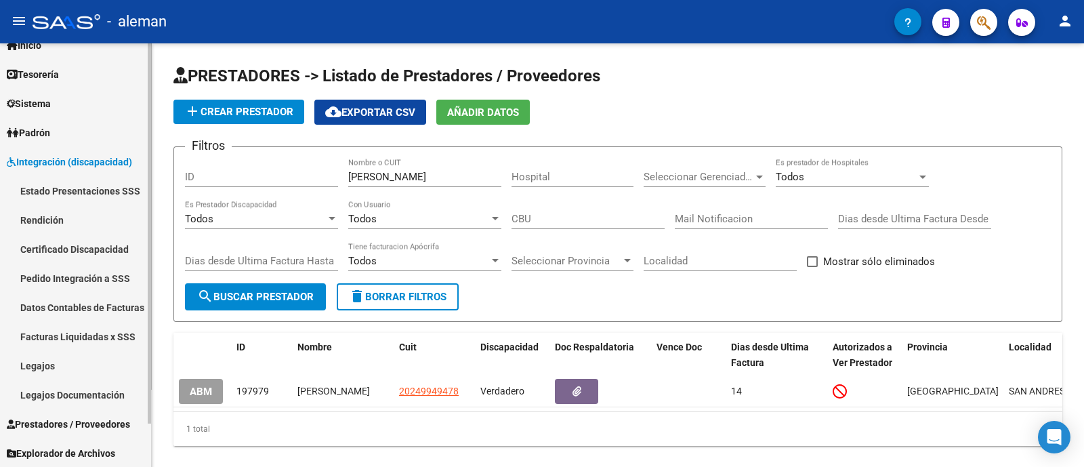
click at [88, 373] on link "Legajos" at bounding box center [75, 365] width 151 height 29
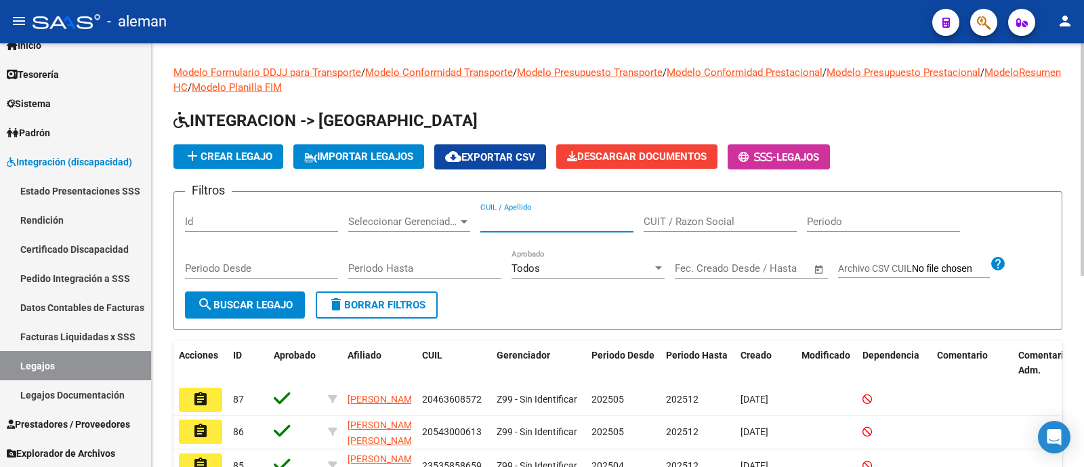
click at [515, 218] on input "CUIL / Apellido" at bounding box center [556, 221] width 153 height 12
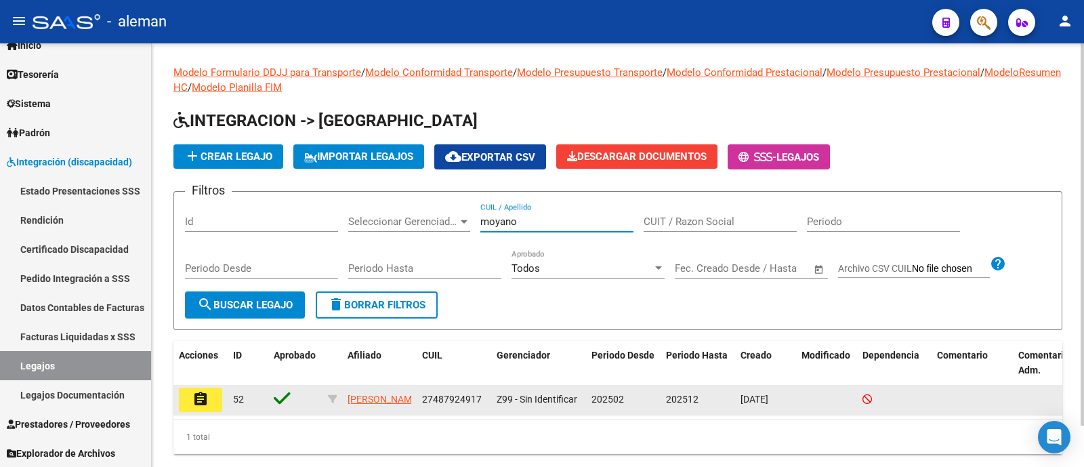
type input "moyano"
click at [188, 400] on button "assignment" at bounding box center [200, 399] width 43 height 24
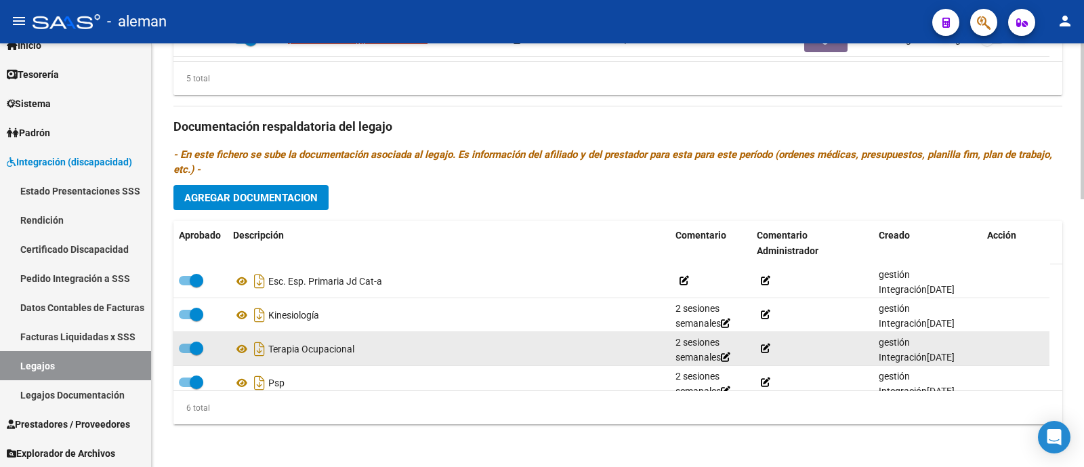
scroll to position [84, 0]
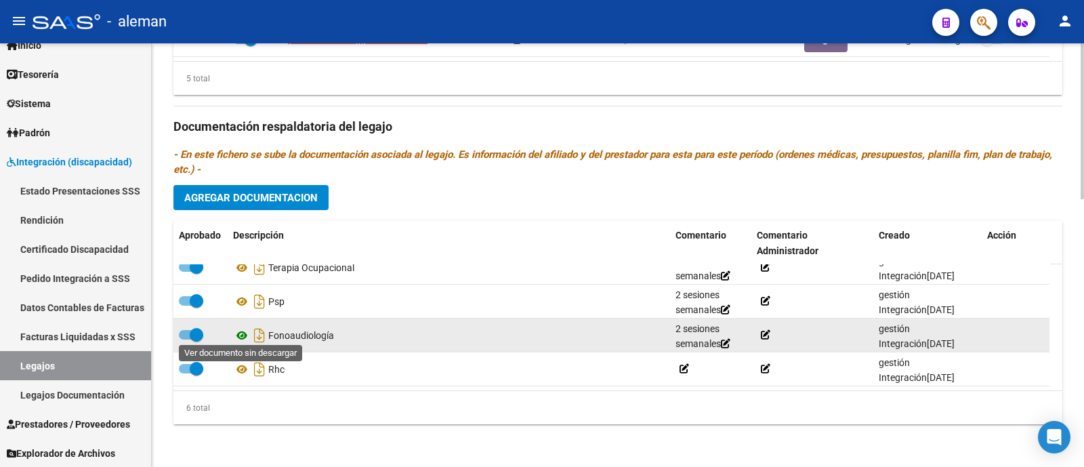
click at [244, 333] on icon at bounding box center [242, 335] width 18 height 16
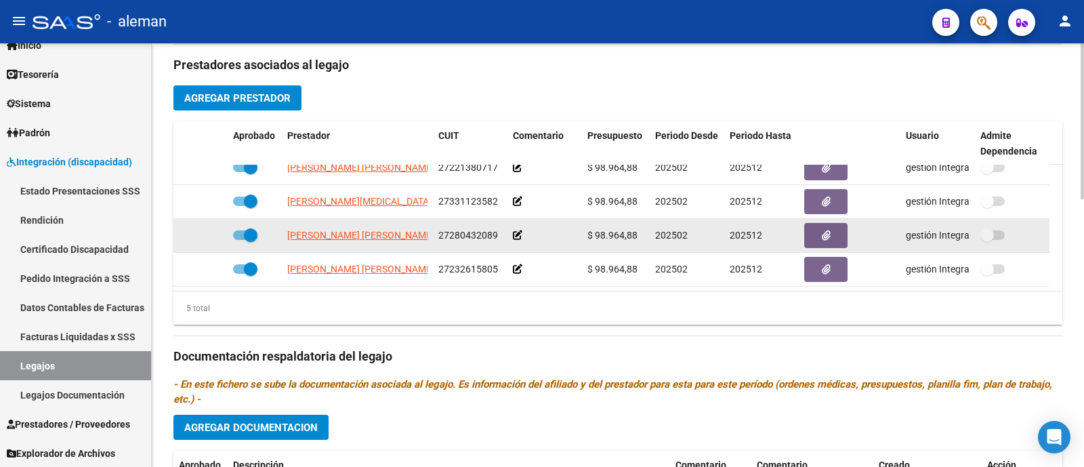
scroll to position [473, 0]
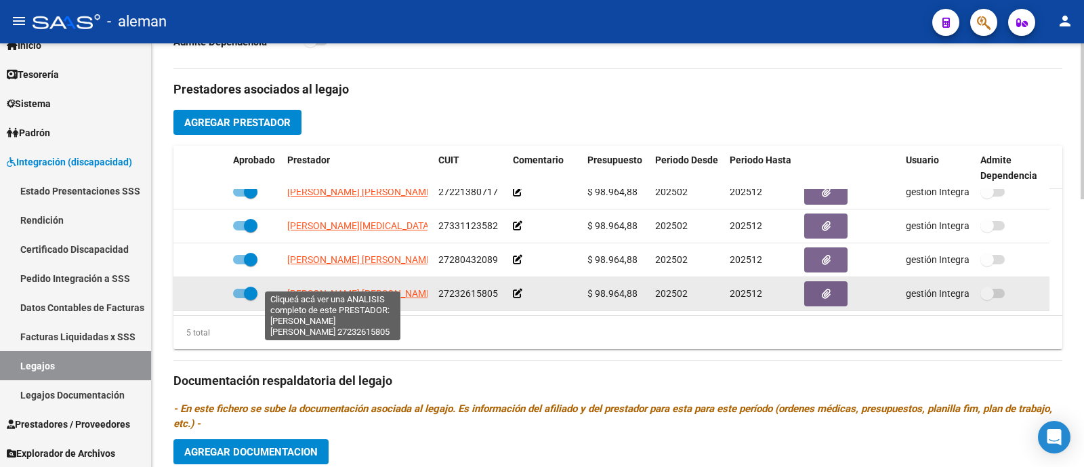
click at [342, 288] on span "VARINO MARIA JOSE" at bounding box center [360, 293] width 147 height 11
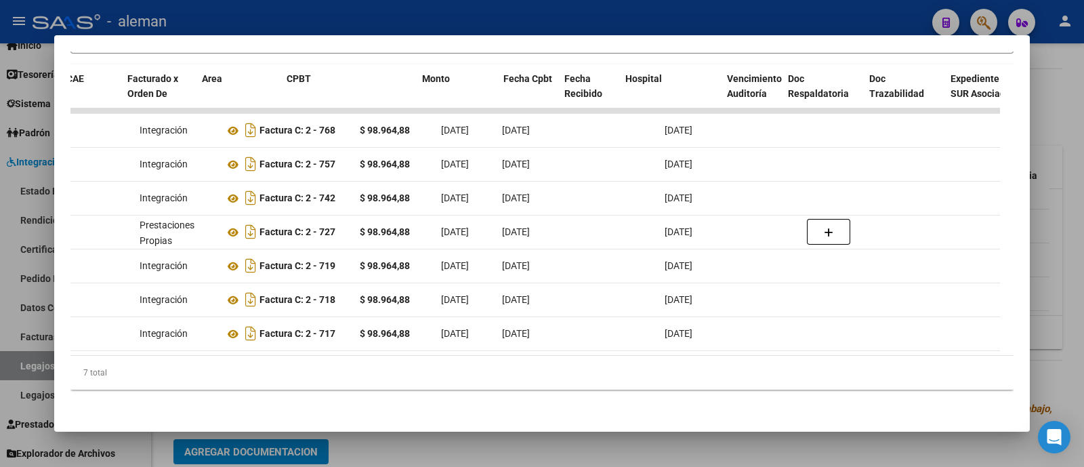
scroll to position [0, 0]
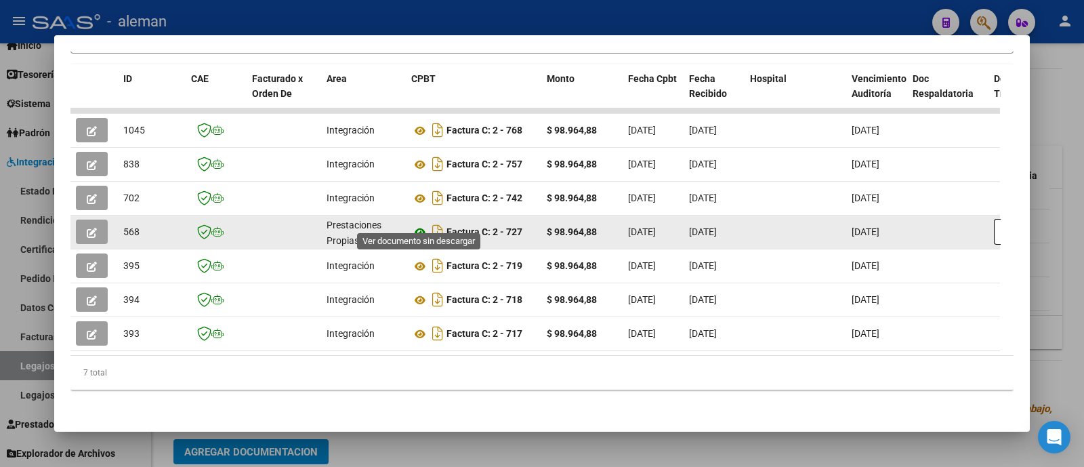
click at [419, 224] on icon at bounding box center [420, 232] width 18 height 16
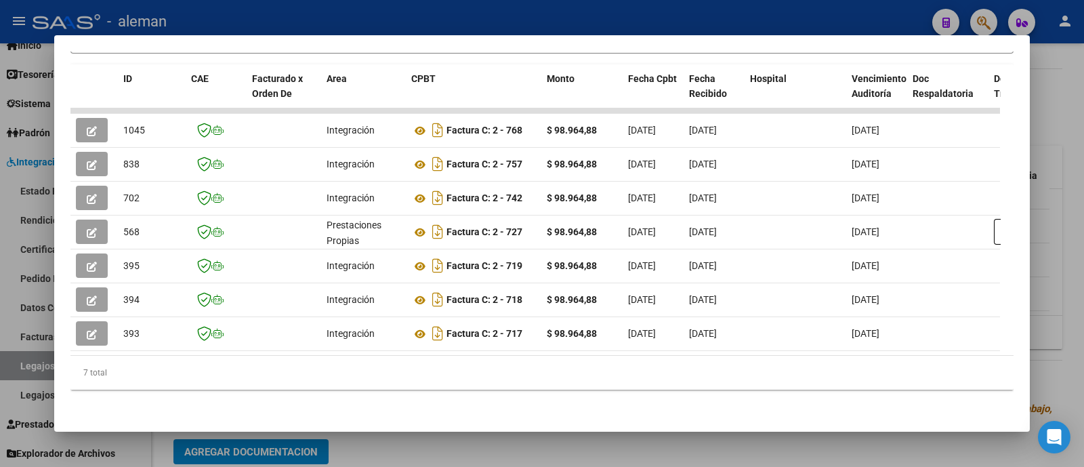
click at [1050, 175] on div at bounding box center [542, 233] width 1084 height 467
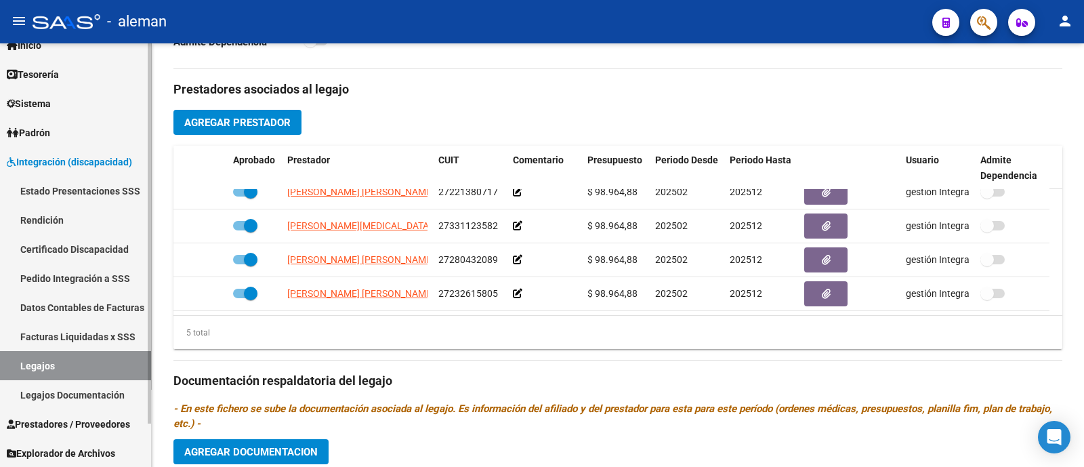
click at [78, 423] on span "Prestadores / Proveedores" at bounding box center [68, 424] width 123 height 15
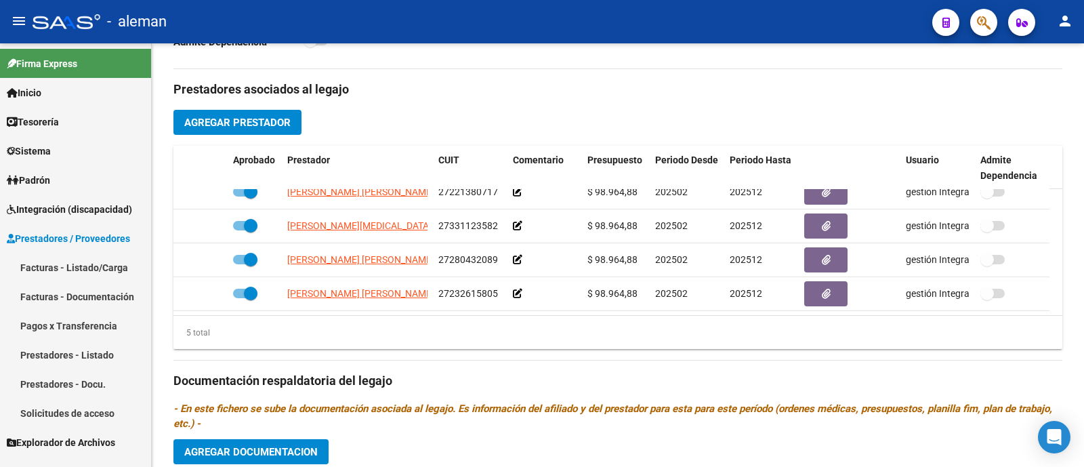
click at [94, 357] on link "Prestadores - Listado" at bounding box center [75, 354] width 151 height 29
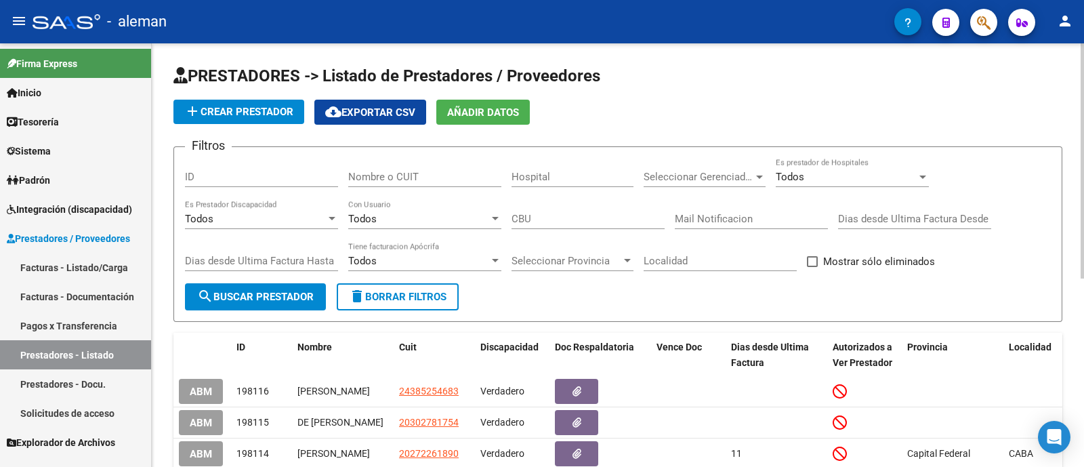
click at [414, 176] on input "Nombre o CUIT" at bounding box center [424, 177] width 153 height 12
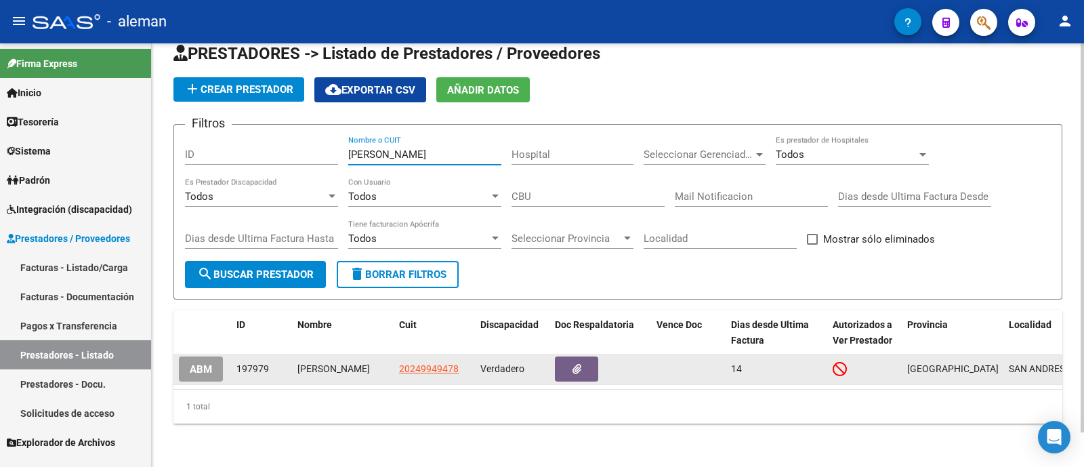
scroll to position [37, 0]
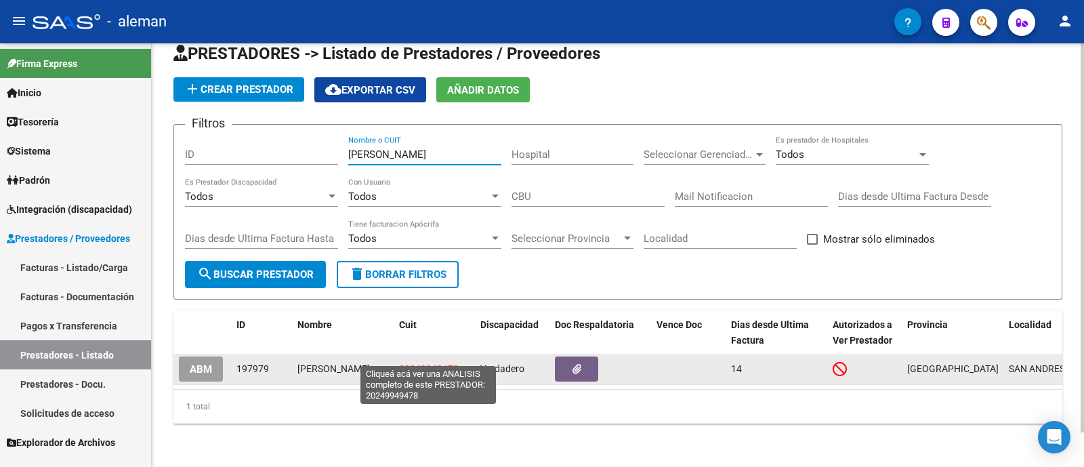
type input "gorin"
click at [428, 363] on span "20249949478" at bounding box center [429, 368] width 60 height 11
type textarea "20249949478"
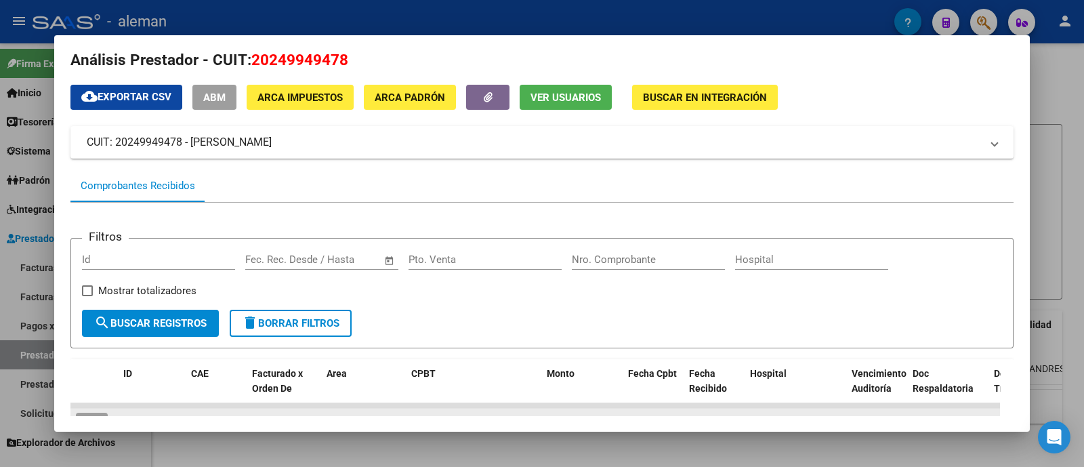
scroll to position [0, 0]
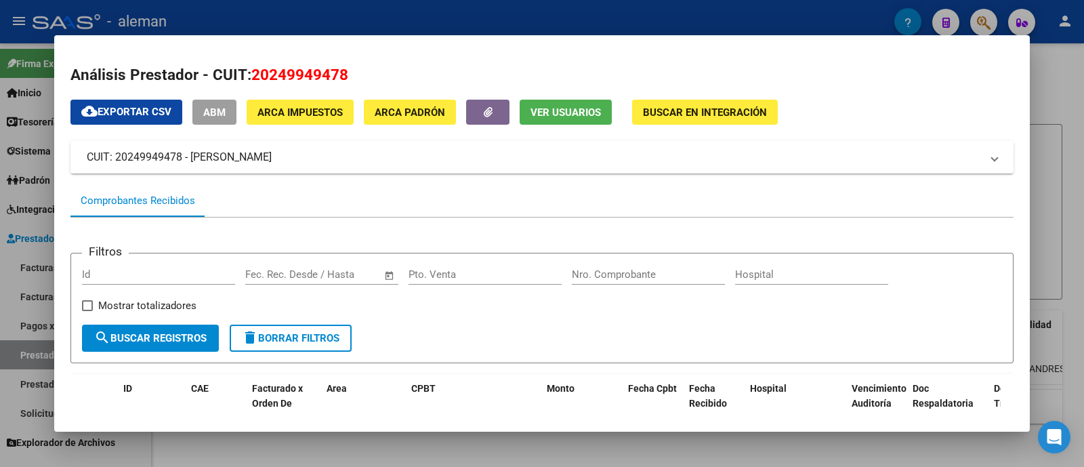
drag, startPoint x: 329, startPoint y: 161, endPoint x: 77, endPoint y: 164, distance: 252.0
click at [77, 164] on mat-expansion-panel-header "CUIT: 20249949478 - GORIN LEONARDO ARIEL" at bounding box center [541, 157] width 943 height 33
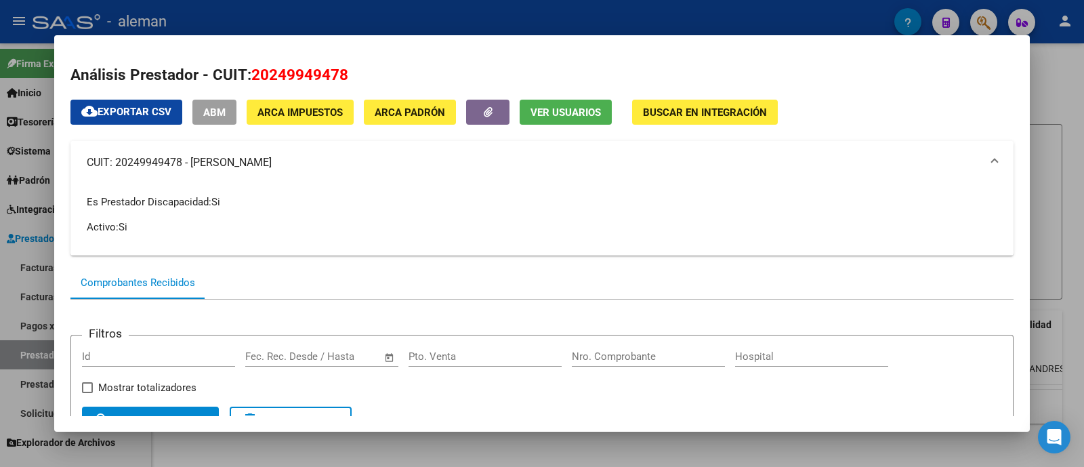
copy mat-panel-title "CUIT: 20249949478 - GORIN LEONARDO ARIEL"
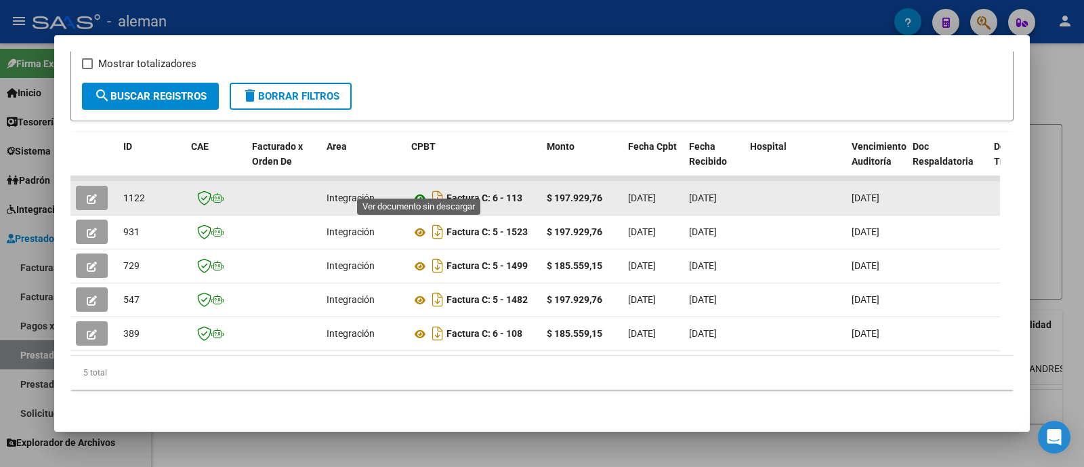
click at [420, 190] on icon at bounding box center [420, 198] width 18 height 16
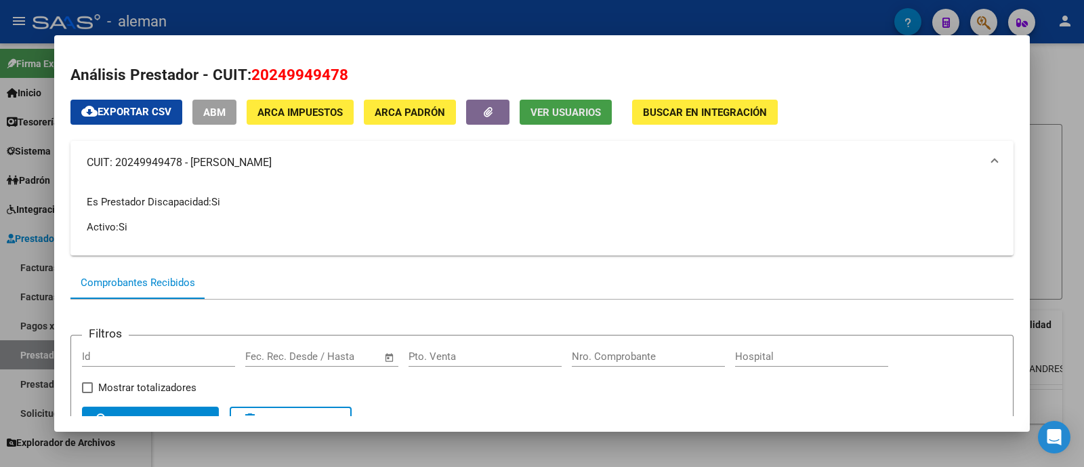
click at [545, 113] on span "Ver Usuarios" at bounding box center [565, 112] width 70 height 12
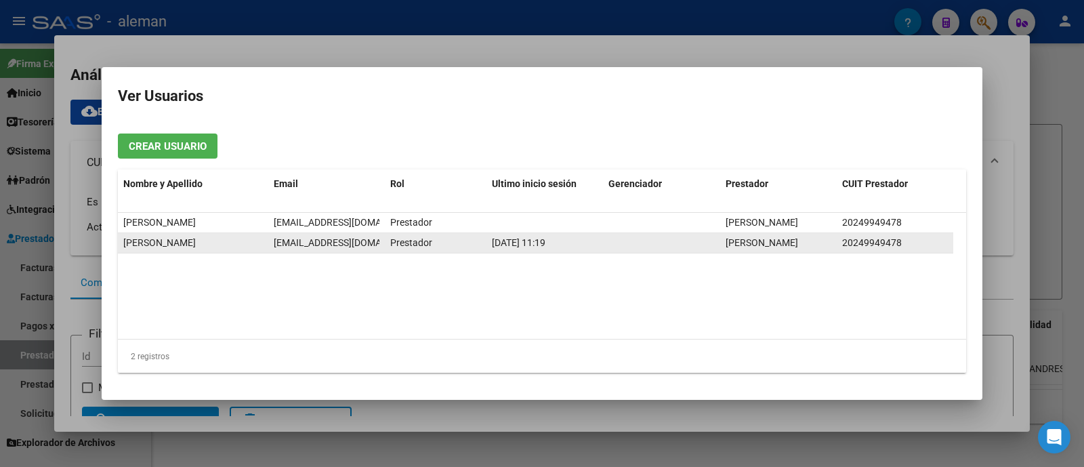
scroll to position [0, 3]
drag, startPoint x: 271, startPoint y: 245, endPoint x: 377, endPoint y: 249, distance: 105.7
click at [377, 249] on datatable-body-cell "leogorin3559@gmail.com" at bounding box center [326, 243] width 117 height 20
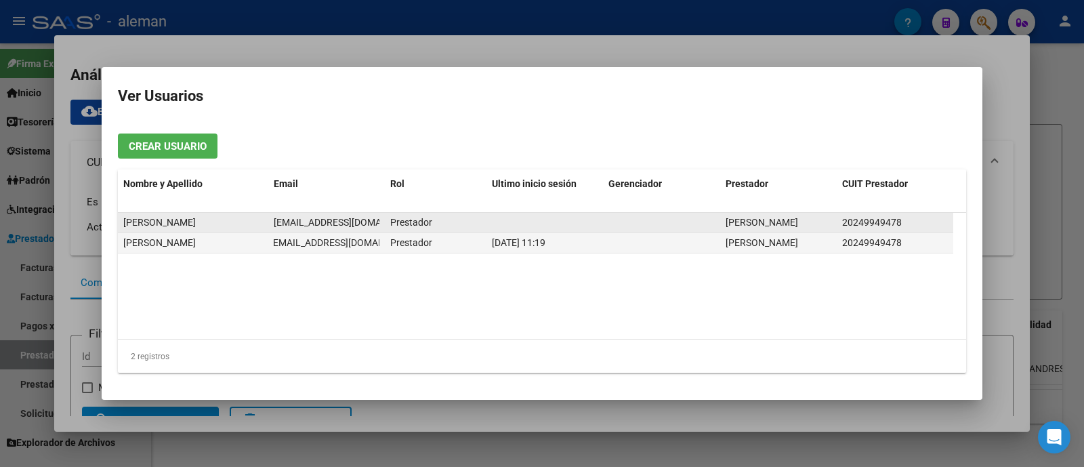
click at [345, 224] on span "leogorin@hotmail.com" at bounding box center [349, 222] width 150 height 11
click at [196, 224] on span "LEONARDO ARIEL GORIN" at bounding box center [159, 222] width 72 height 11
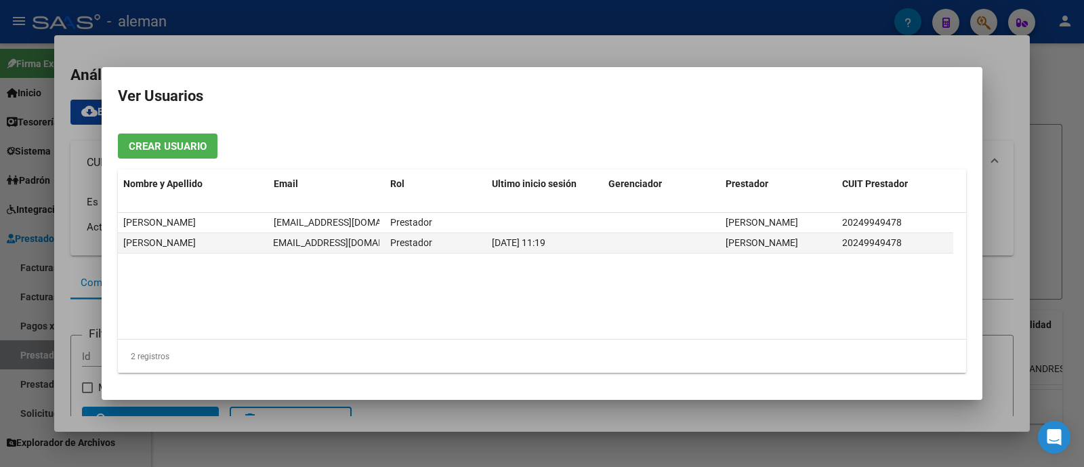
click at [1049, 174] on div at bounding box center [542, 233] width 1084 height 467
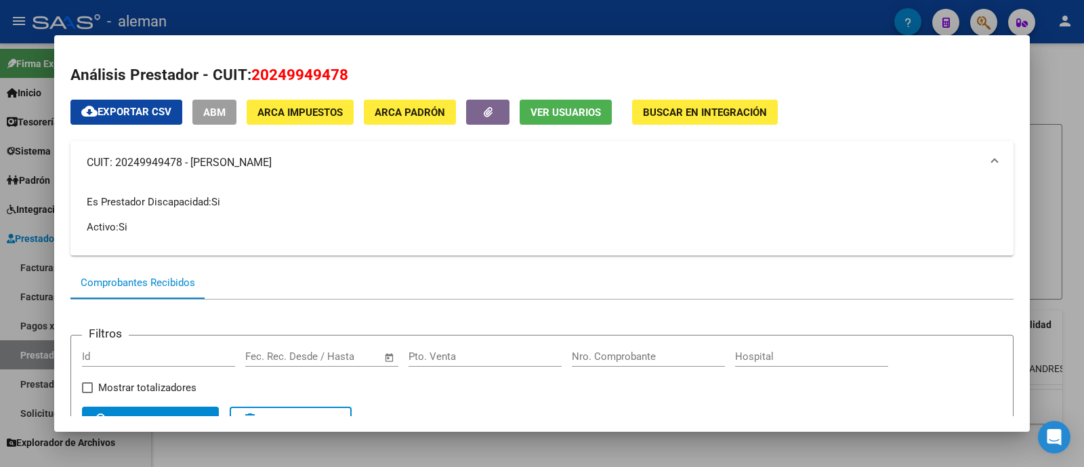
click at [1072, 137] on div at bounding box center [542, 233] width 1084 height 467
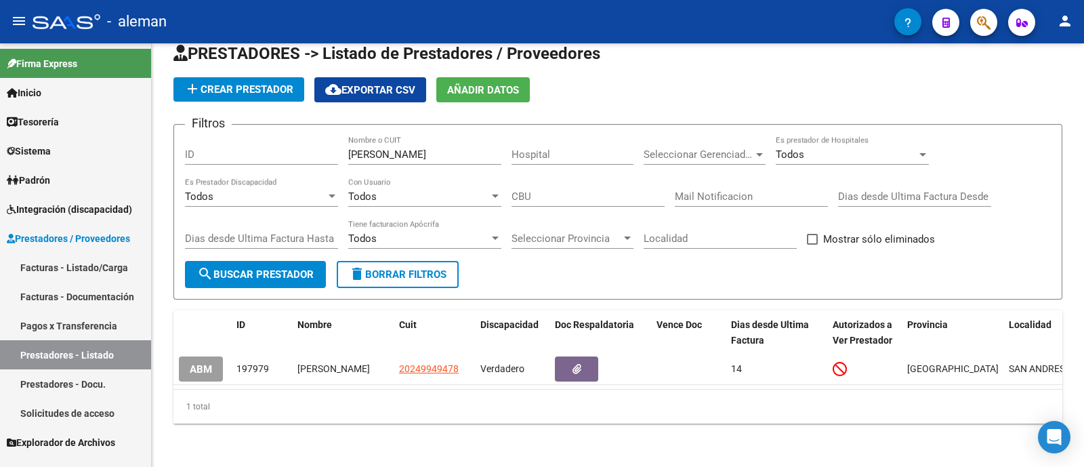
click at [105, 169] on link "Padrón" at bounding box center [75, 179] width 151 height 29
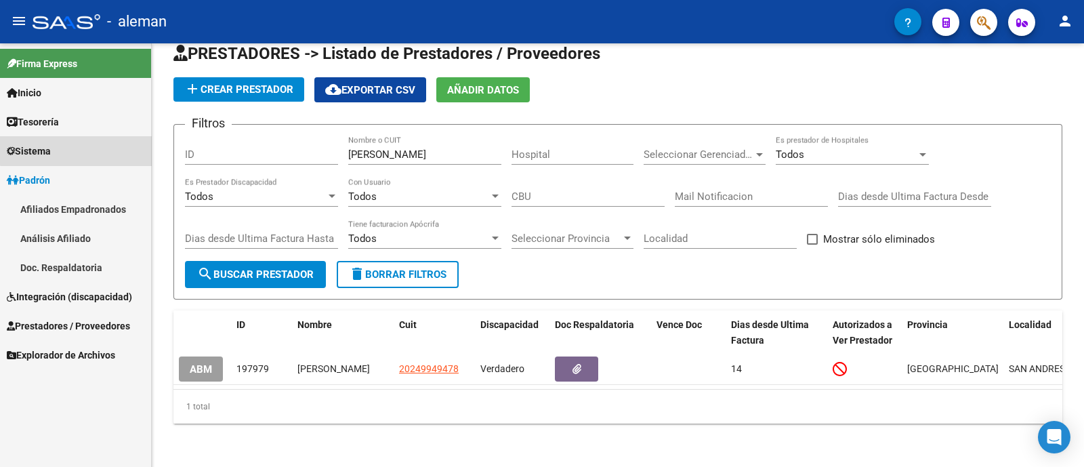
click at [87, 146] on link "Sistema" at bounding box center [75, 150] width 151 height 29
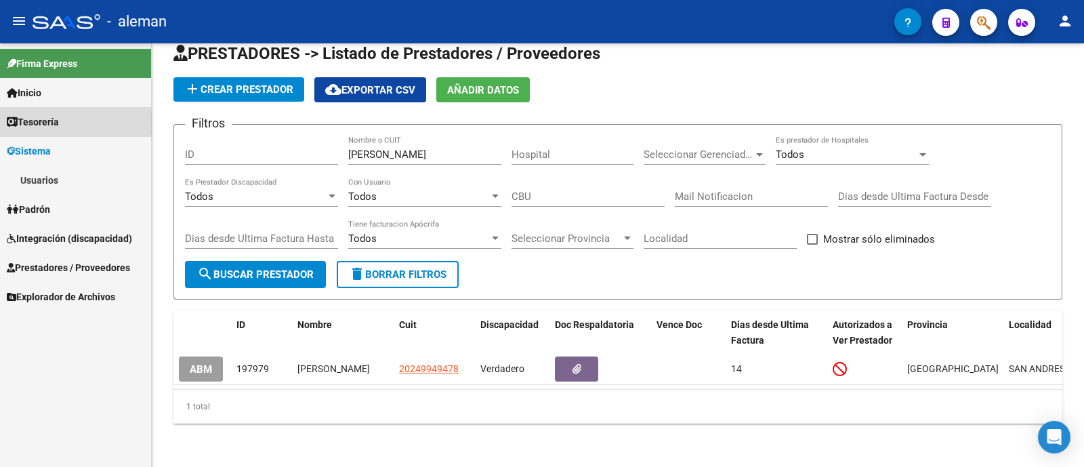
click at [72, 123] on link "Tesorería" at bounding box center [75, 121] width 151 height 29
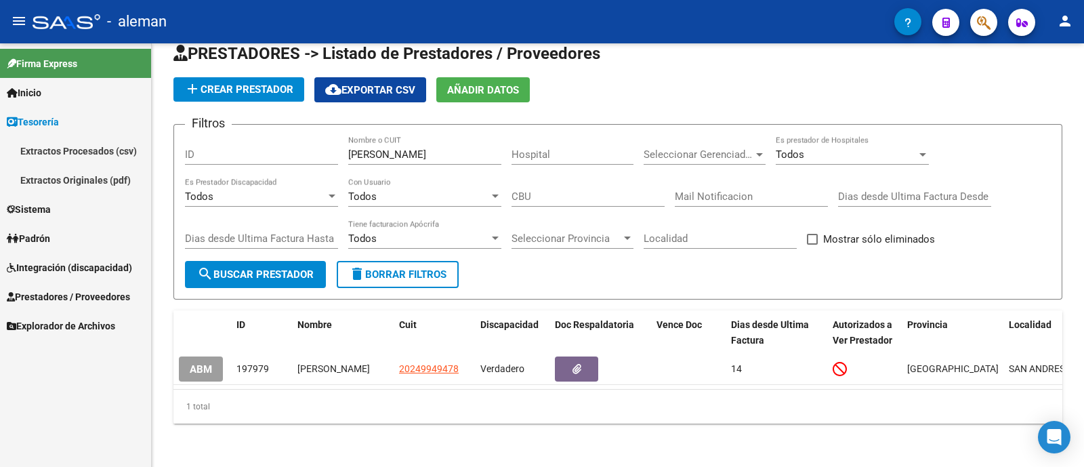
click at [85, 266] on span "Integración (discapacidad)" at bounding box center [69, 267] width 125 height 15
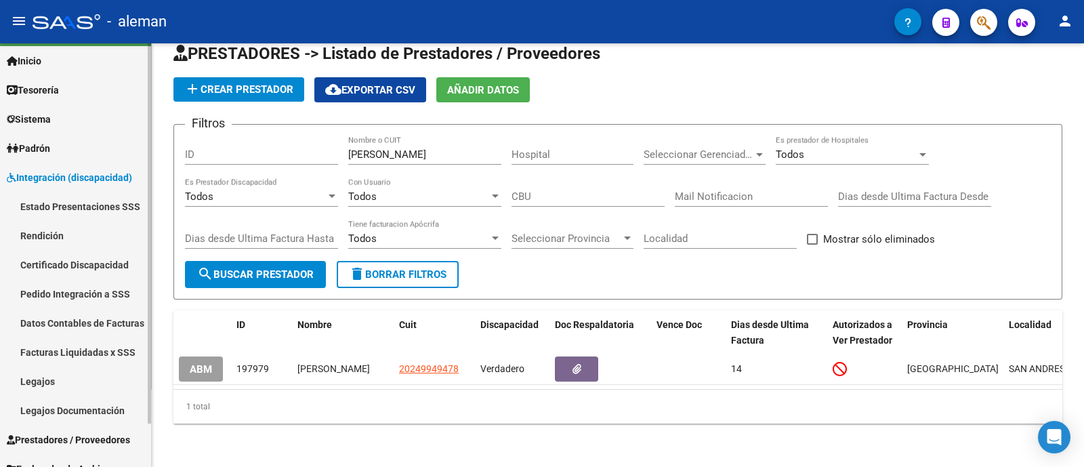
scroll to position [47, 0]
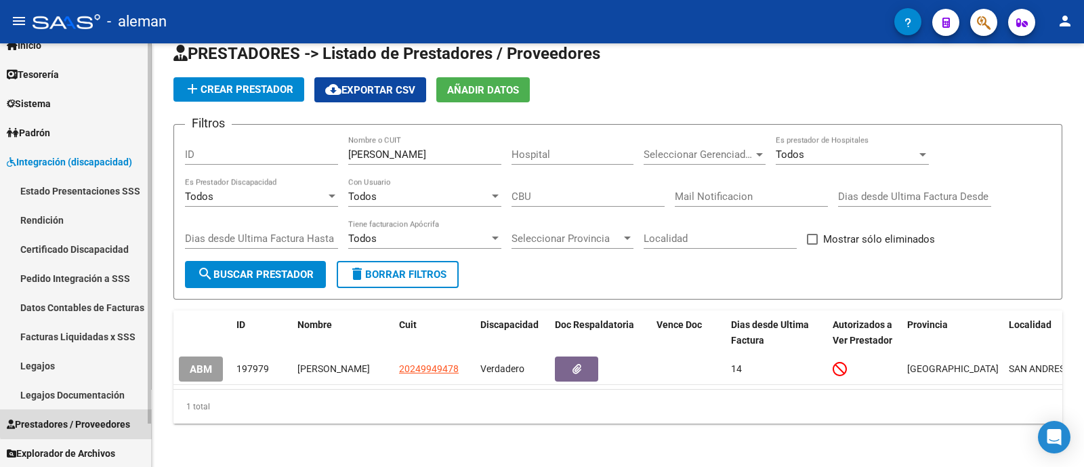
click at [102, 420] on span "Prestadores / Proveedores" at bounding box center [68, 424] width 123 height 15
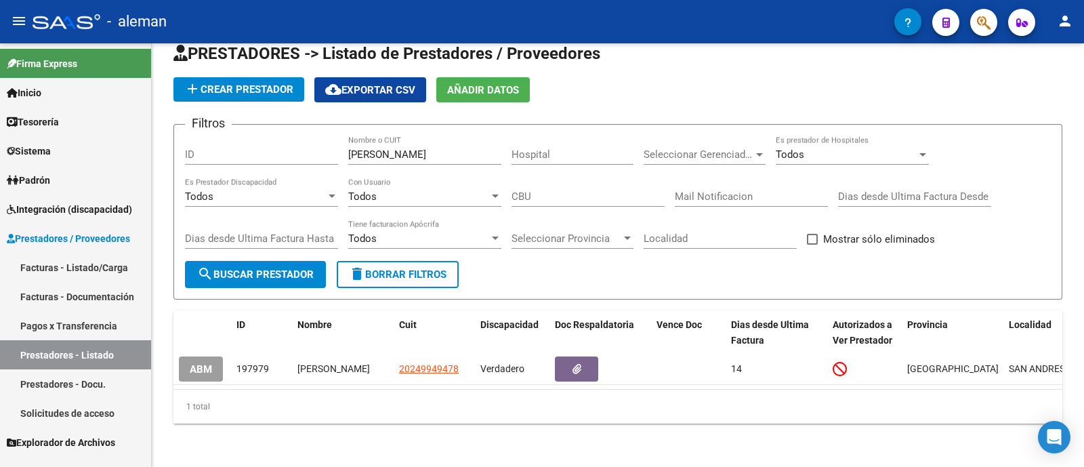
scroll to position [0, 0]
click at [84, 445] on span "Explorador de Archivos" at bounding box center [61, 442] width 108 height 15
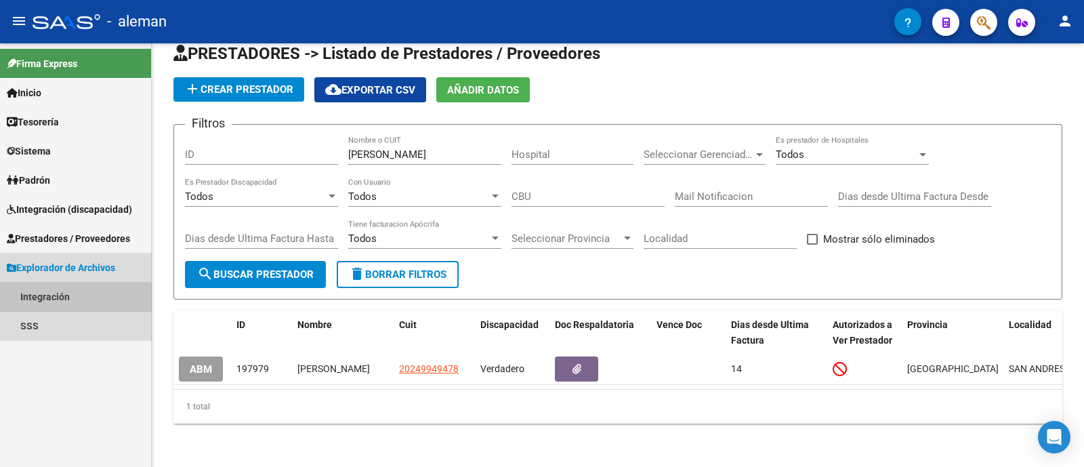
click at [70, 303] on link "Integración" at bounding box center [75, 296] width 151 height 29
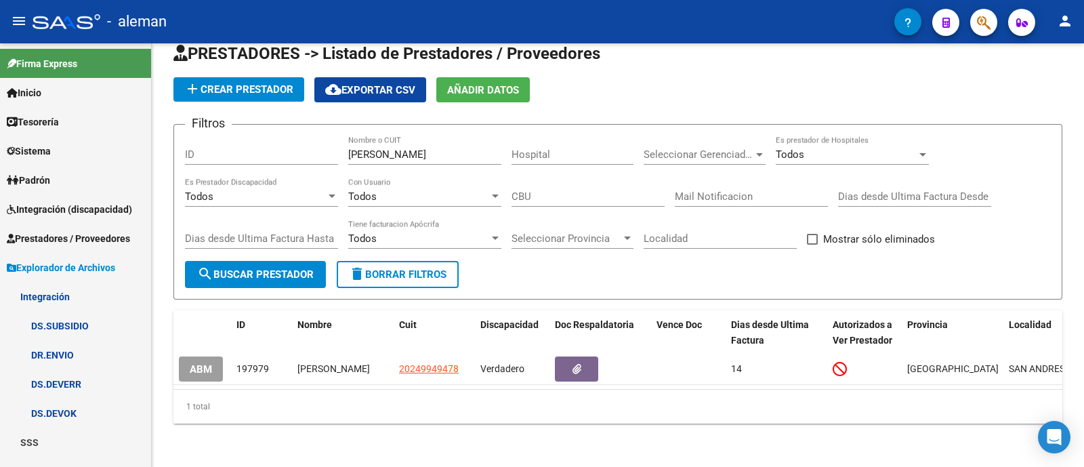
click at [42, 444] on link "SSS" at bounding box center [75, 441] width 151 height 29
click at [79, 88] on link "Inicio" at bounding box center [75, 92] width 151 height 29
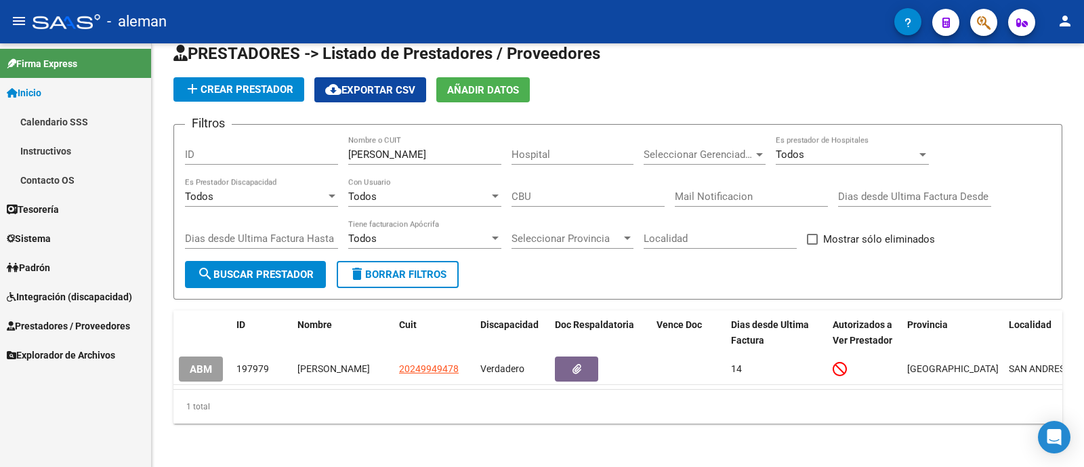
click at [80, 123] on link "Calendario SSS" at bounding box center [75, 121] width 151 height 29
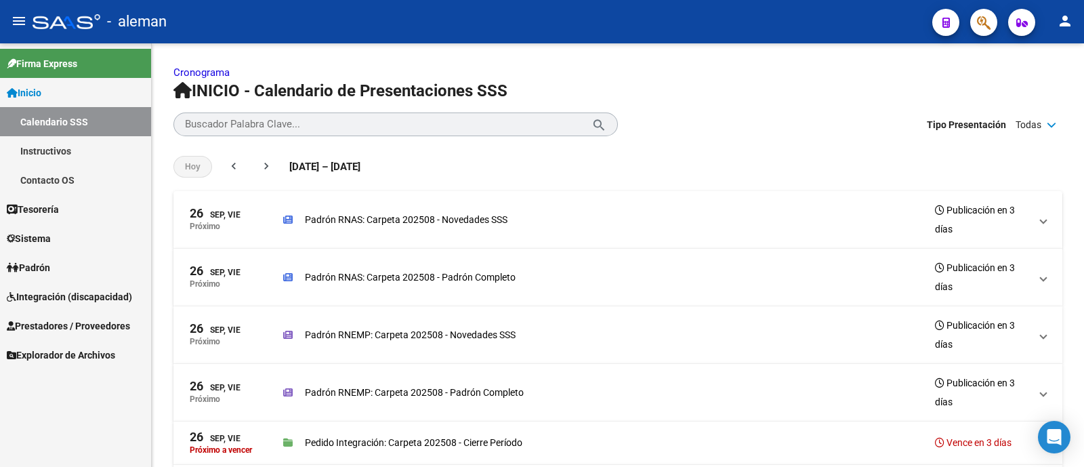
click at [81, 237] on link "Sistema" at bounding box center [75, 238] width 151 height 29
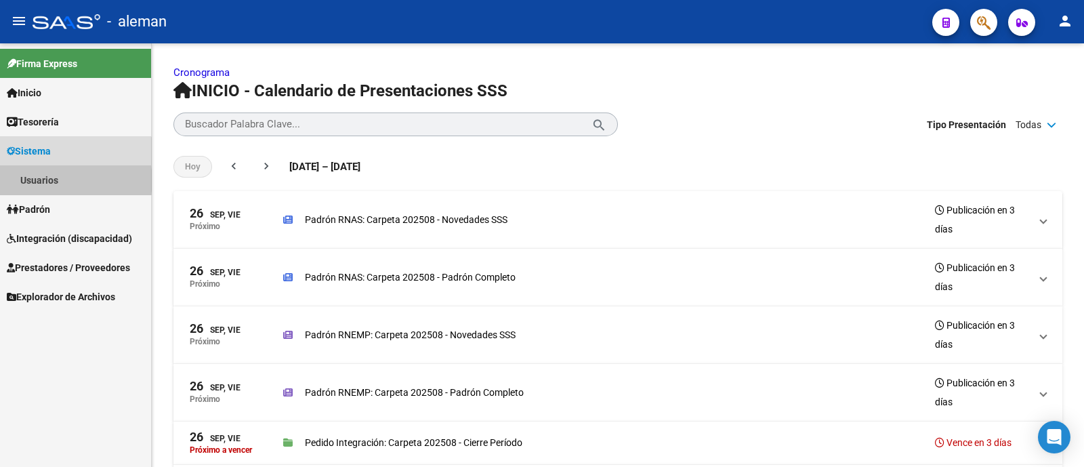
click at [72, 180] on link "Usuarios" at bounding box center [75, 179] width 151 height 29
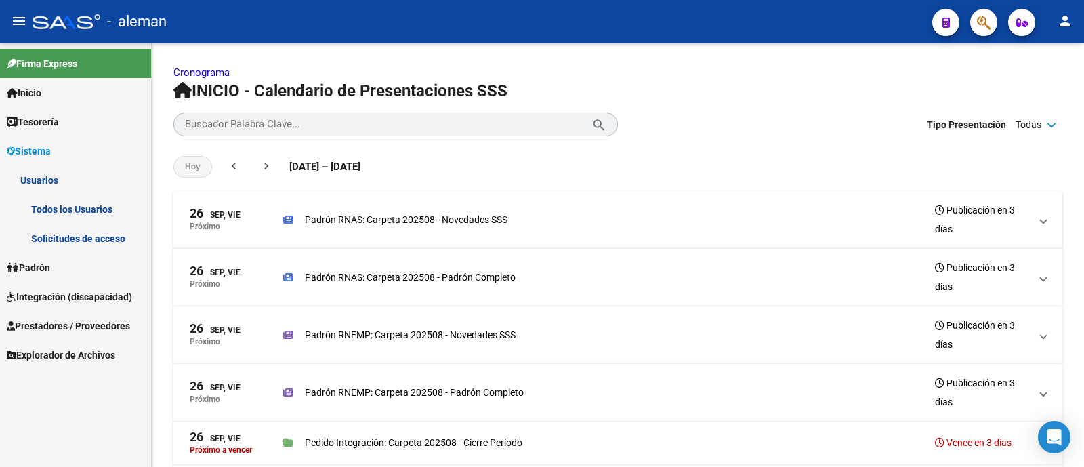
click at [85, 200] on link "Todos los Usuarios" at bounding box center [75, 208] width 151 height 29
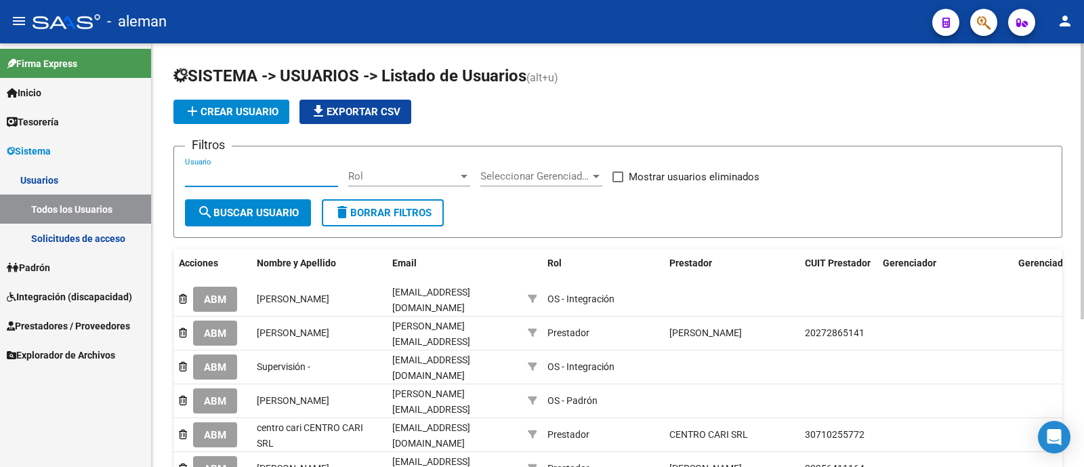
click at [268, 175] on input "Usuario" at bounding box center [261, 176] width 153 height 12
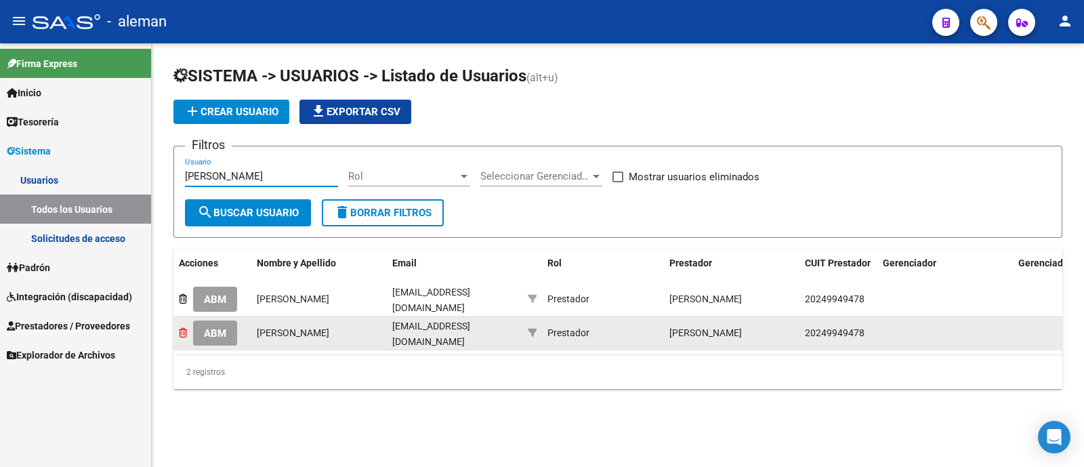
type input "gorin"
click at [179, 328] on icon at bounding box center [183, 332] width 8 height 9
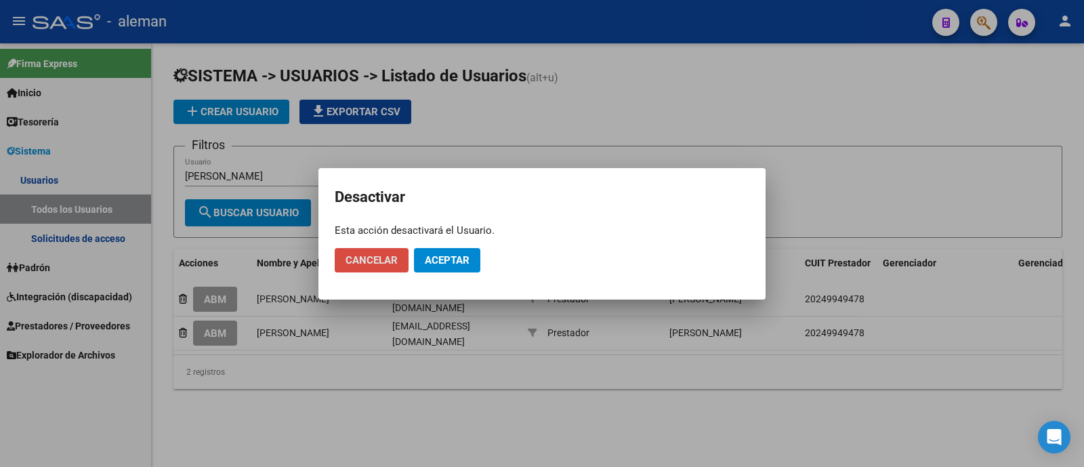
click at [363, 254] on span "Cancelar" at bounding box center [371, 260] width 52 height 12
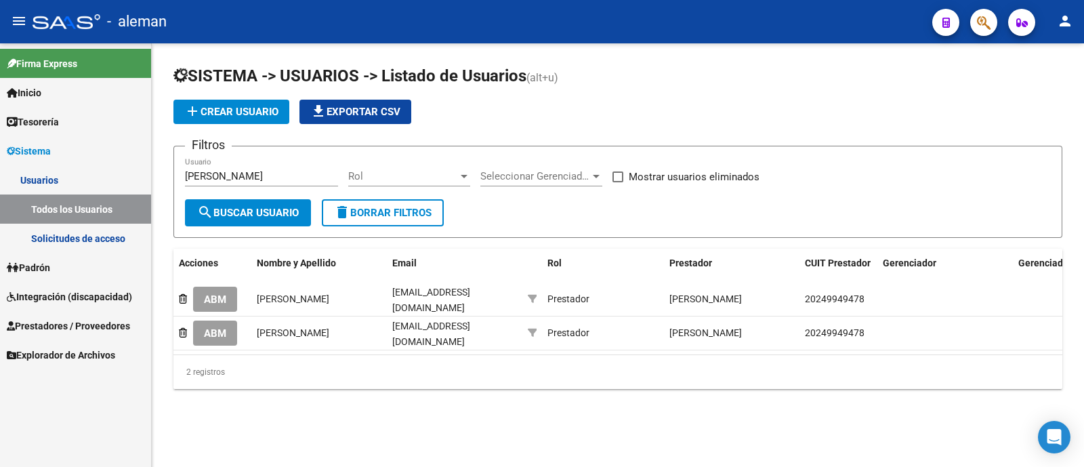
click at [84, 322] on span "Prestadores / Proveedores" at bounding box center [68, 325] width 123 height 15
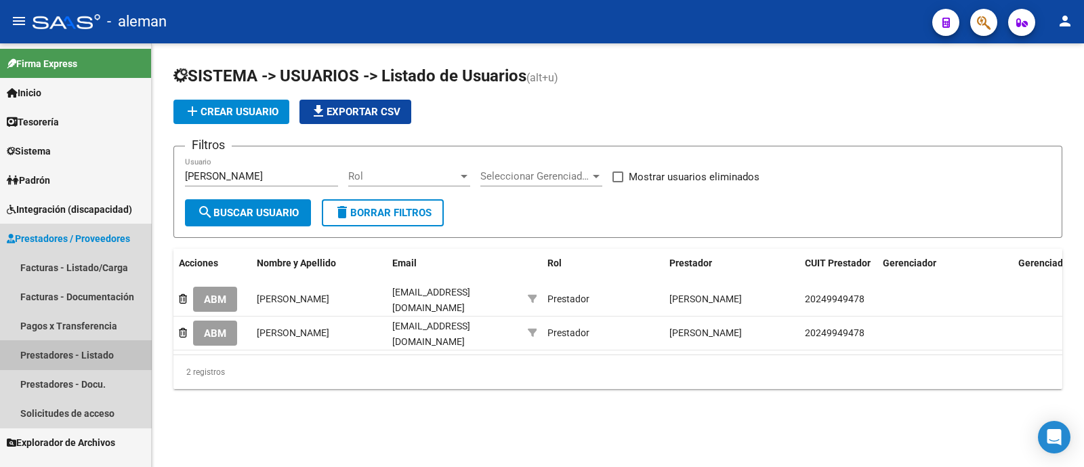
click at [98, 360] on link "Prestadores - Listado" at bounding box center [75, 354] width 151 height 29
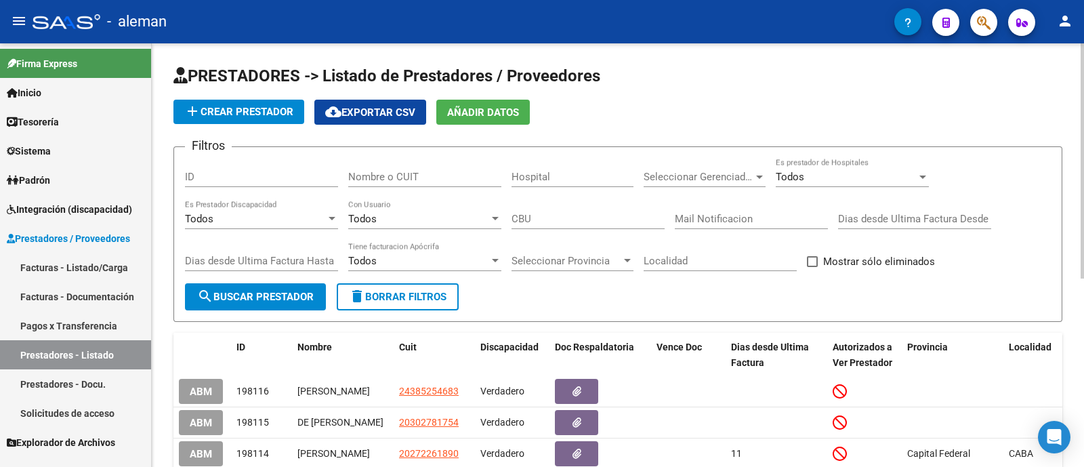
click at [412, 188] on div "Nombre o CUIT" at bounding box center [424, 179] width 153 height 42
click at [412, 179] on input "Nombre o CUIT" at bounding box center [424, 177] width 153 height 12
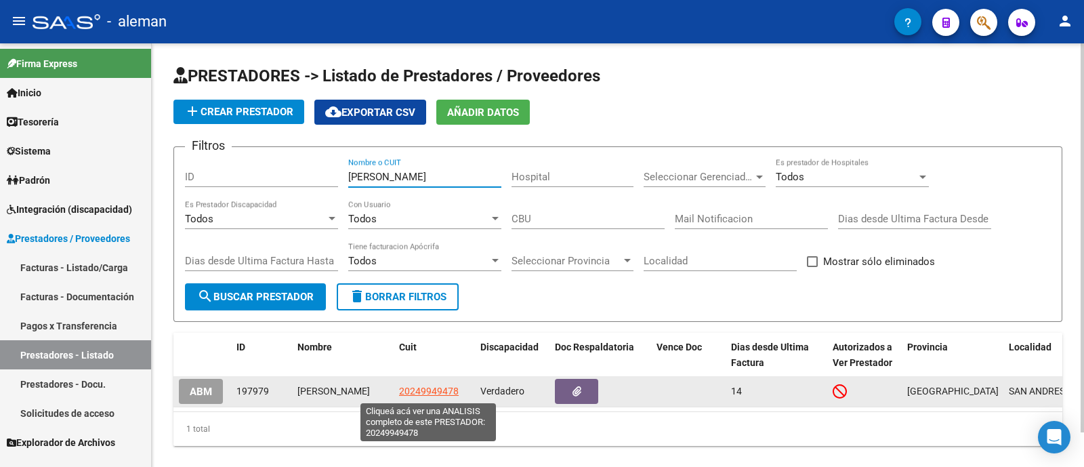
type input "gorin"
click at [440, 390] on span "20249949478" at bounding box center [429, 390] width 60 height 11
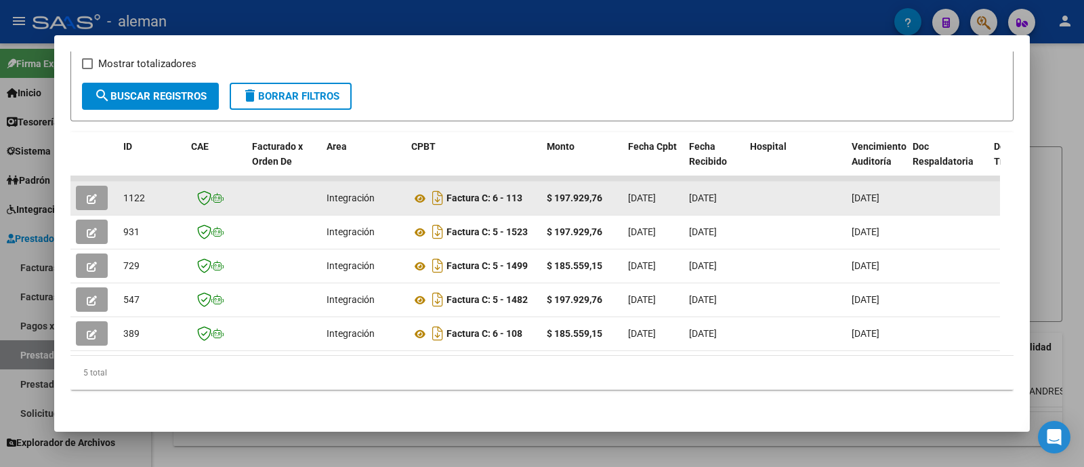
click at [101, 186] on button "button" at bounding box center [92, 198] width 32 height 24
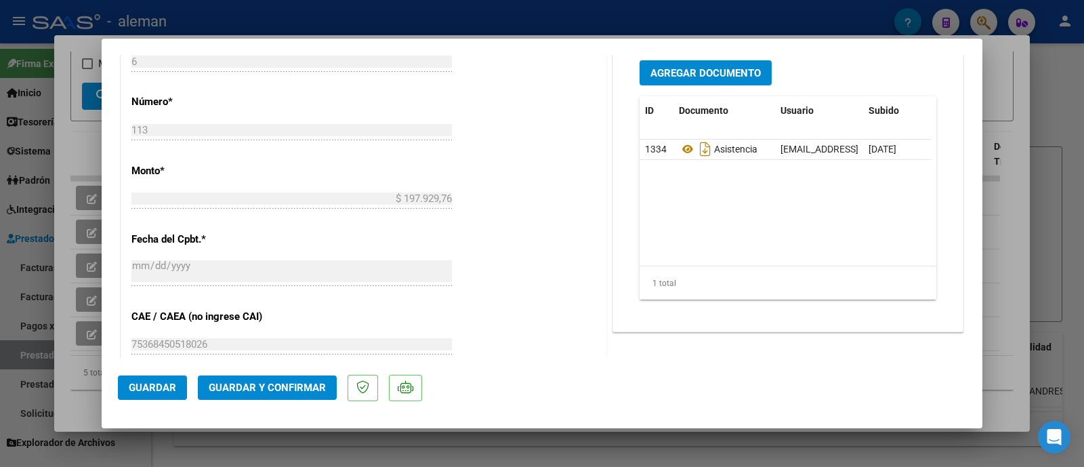
scroll to position [677, 0]
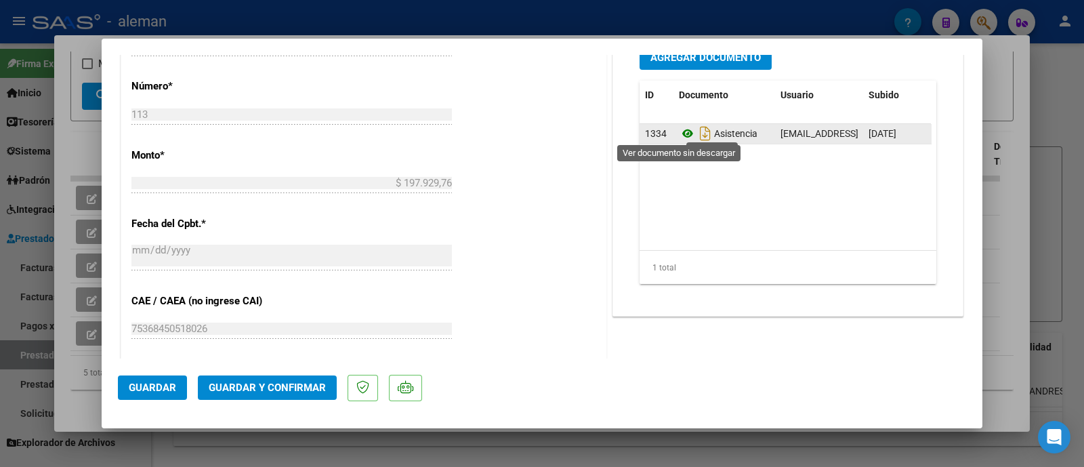
click at [681, 133] on icon at bounding box center [688, 133] width 18 height 16
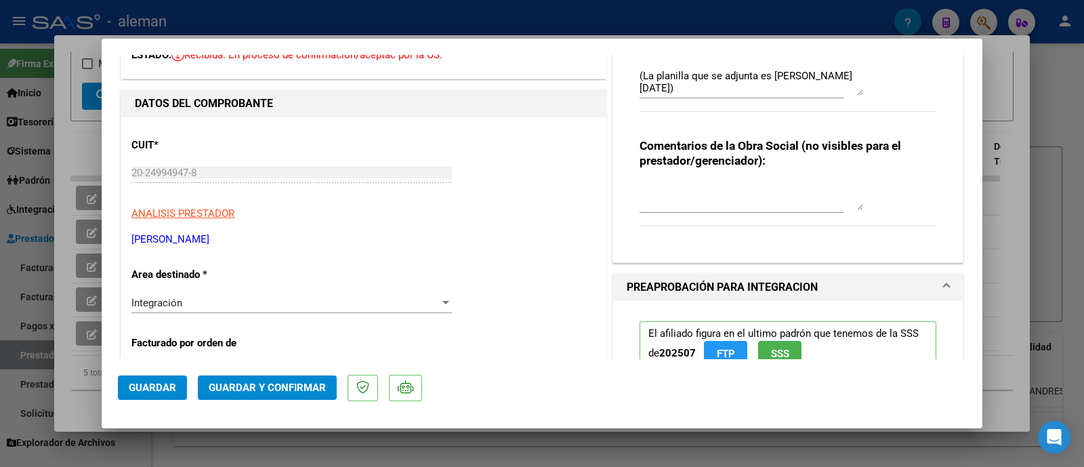
scroll to position [0, 0]
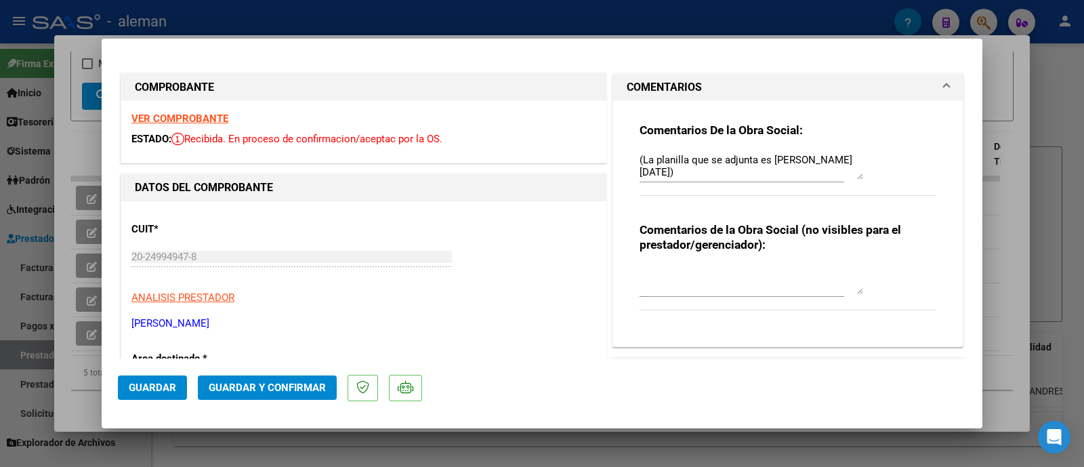
click at [849, 151] on div "2 AVISO 12/09/2025 Falta planilla de asistencia de Agosto 2025, por favor agreg…" at bounding box center [751, 166] width 224 height 33
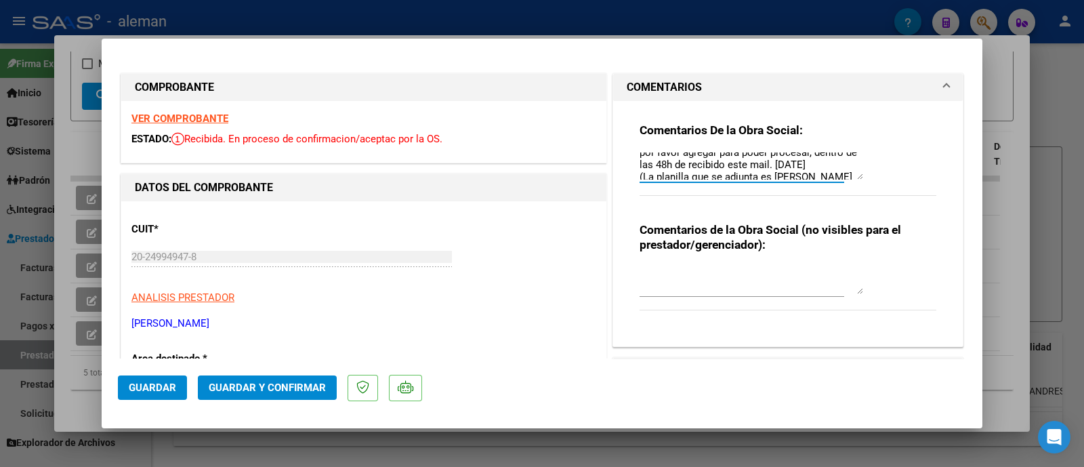
scroll to position [98, 0]
click at [1056, 122] on div at bounding box center [542, 233] width 1084 height 467
type input "$ 0,00"
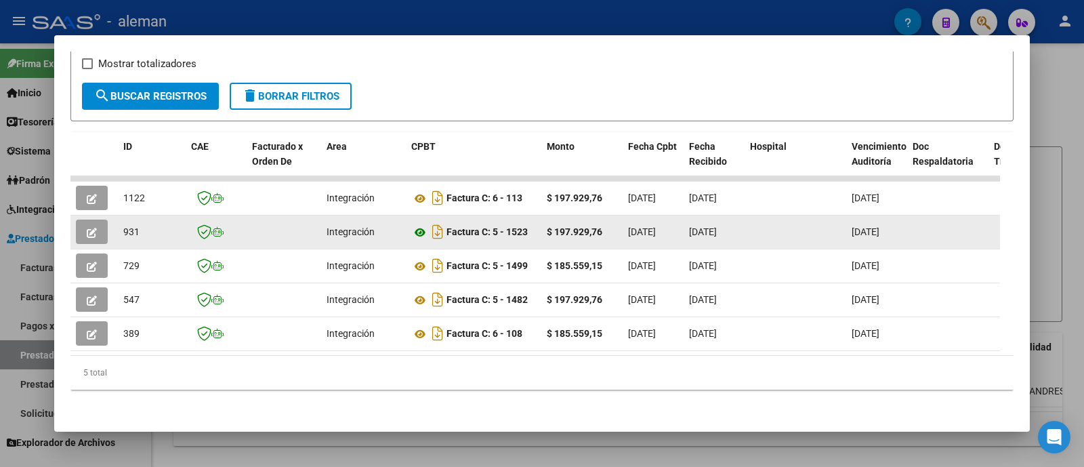
scroll to position [253, 0]
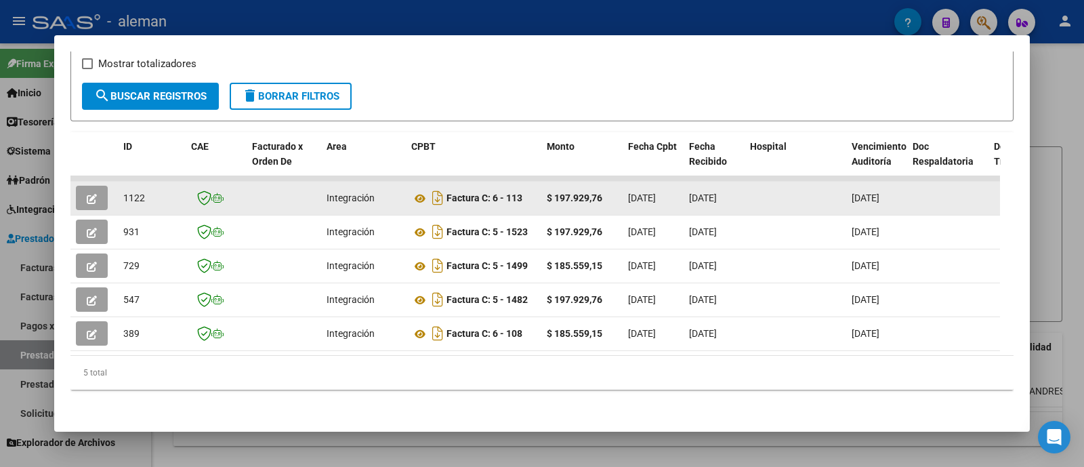
click at [98, 186] on button "button" at bounding box center [92, 198] width 32 height 24
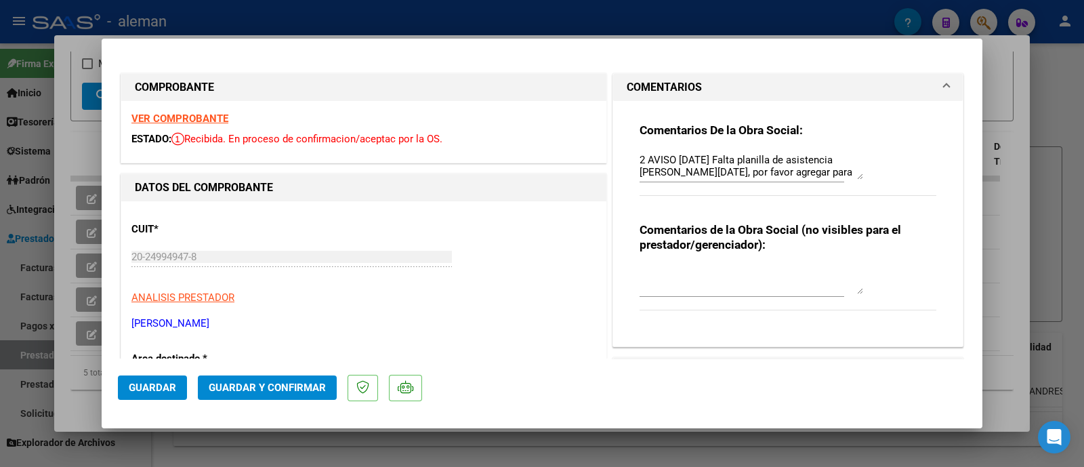
click at [1070, 162] on div at bounding box center [542, 233] width 1084 height 467
type input "$ 0,00"
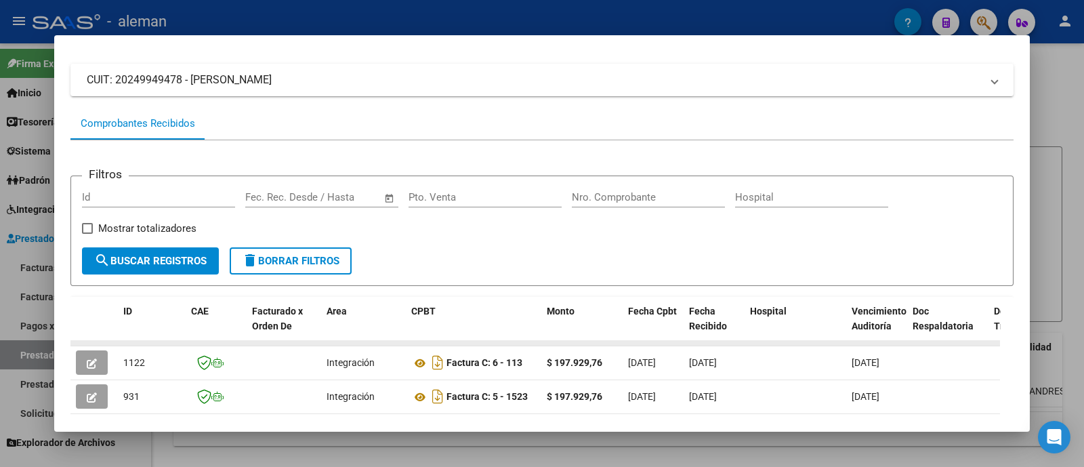
scroll to position [0, 0]
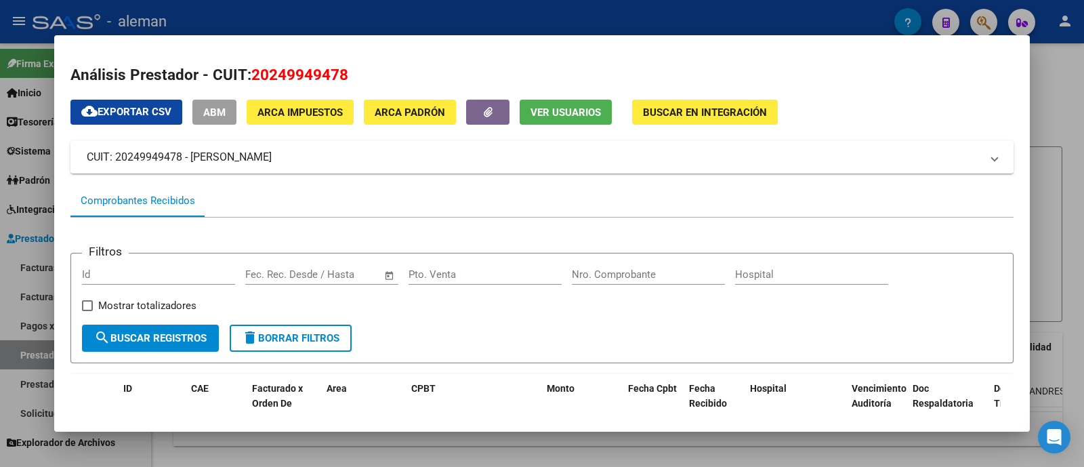
click at [555, 103] on button "Ver Usuarios" at bounding box center [566, 112] width 92 height 25
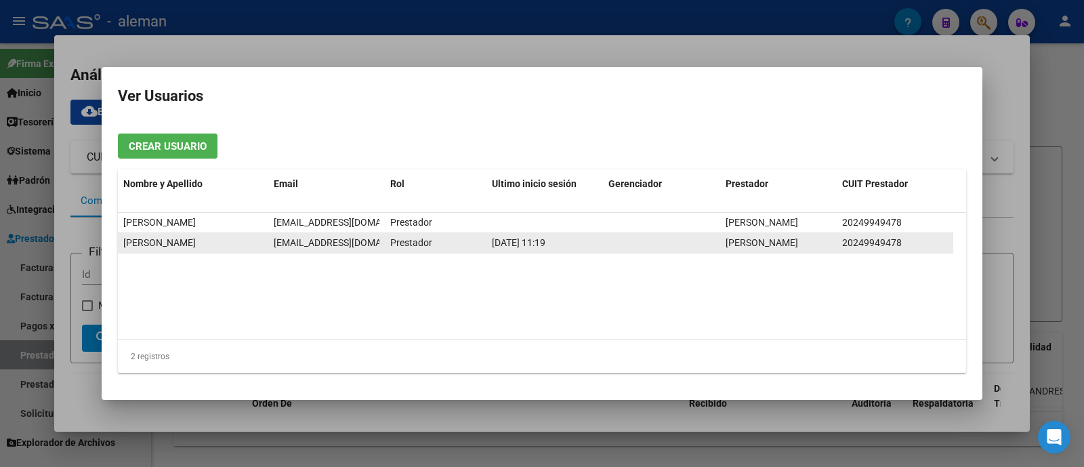
scroll to position [0, 3]
drag, startPoint x: 291, startPoint y: 251, endPoint x: 377, endPoint y: 252, distance: 86.0
click at [377, 252] on datatable-body-cell "leogorin3559@gmail.com" at bounding box center [326, 243] width 117 height 20
